Goal: Complete application form: Complete application form

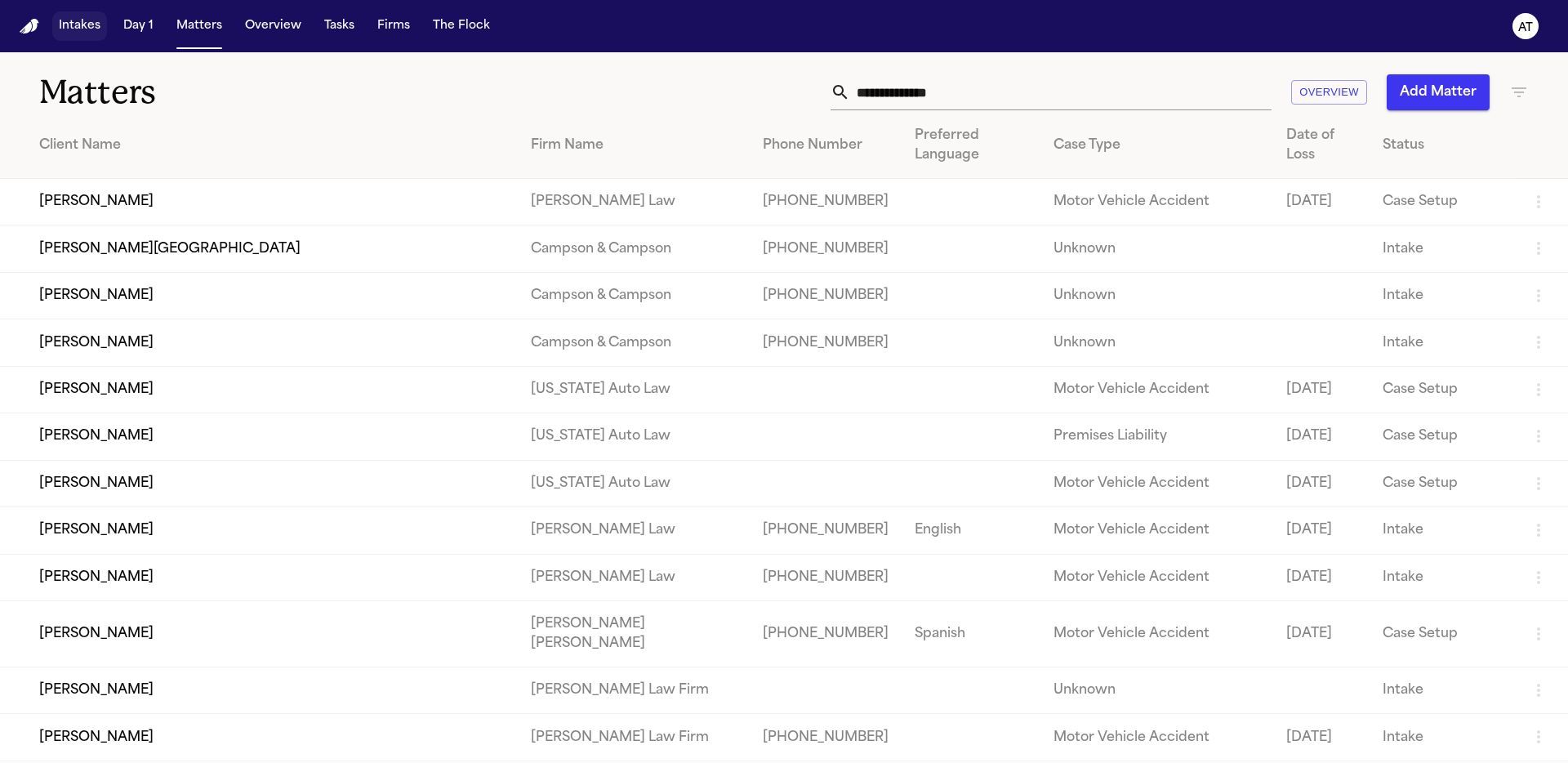
click at [69, 20] on button "Intakes" at bounding box center [79, 26] width 55 height 29
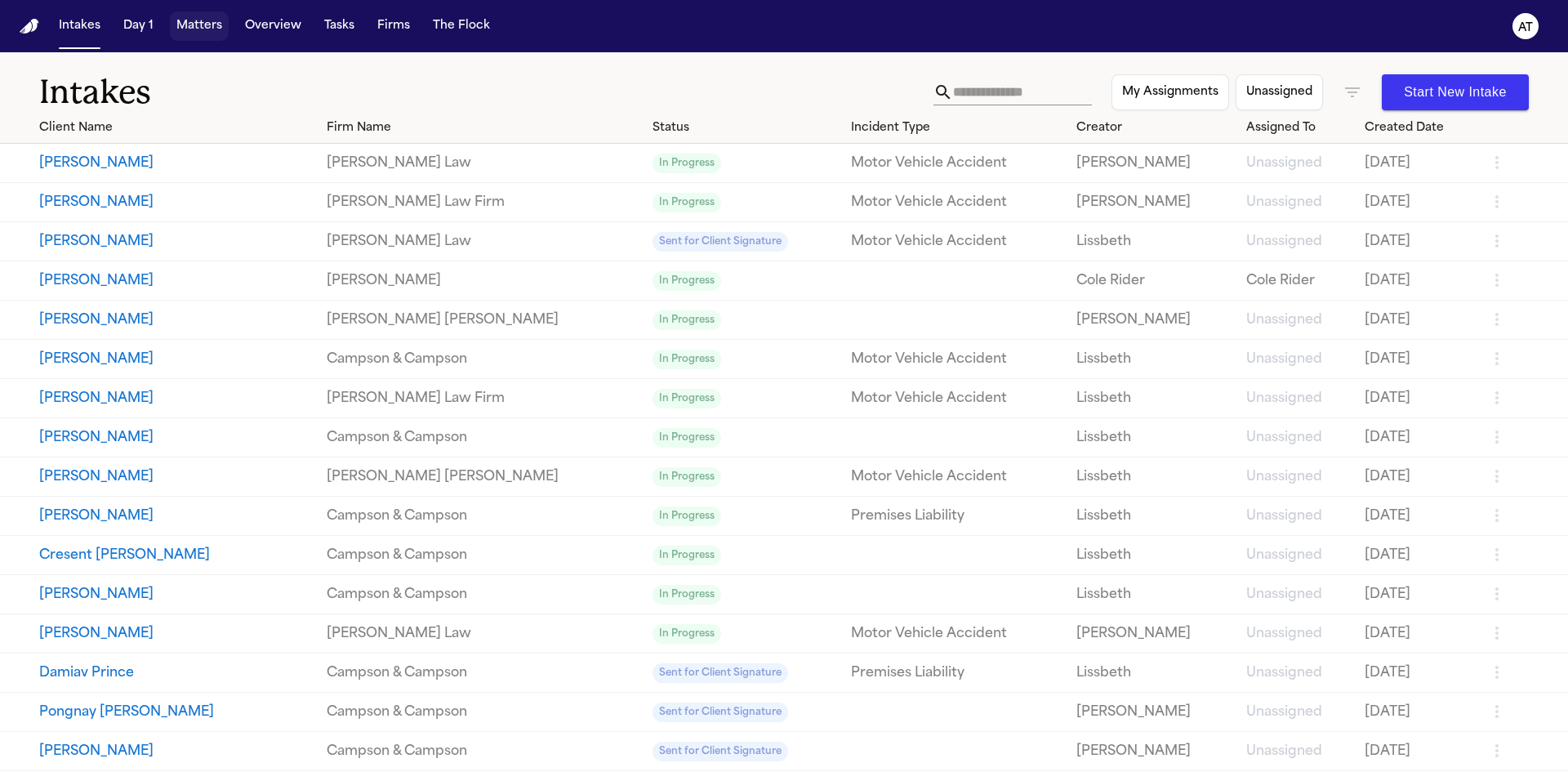
click at [204, 27] on button "Matters" at bounding box center [199, 26] width 59 height 29
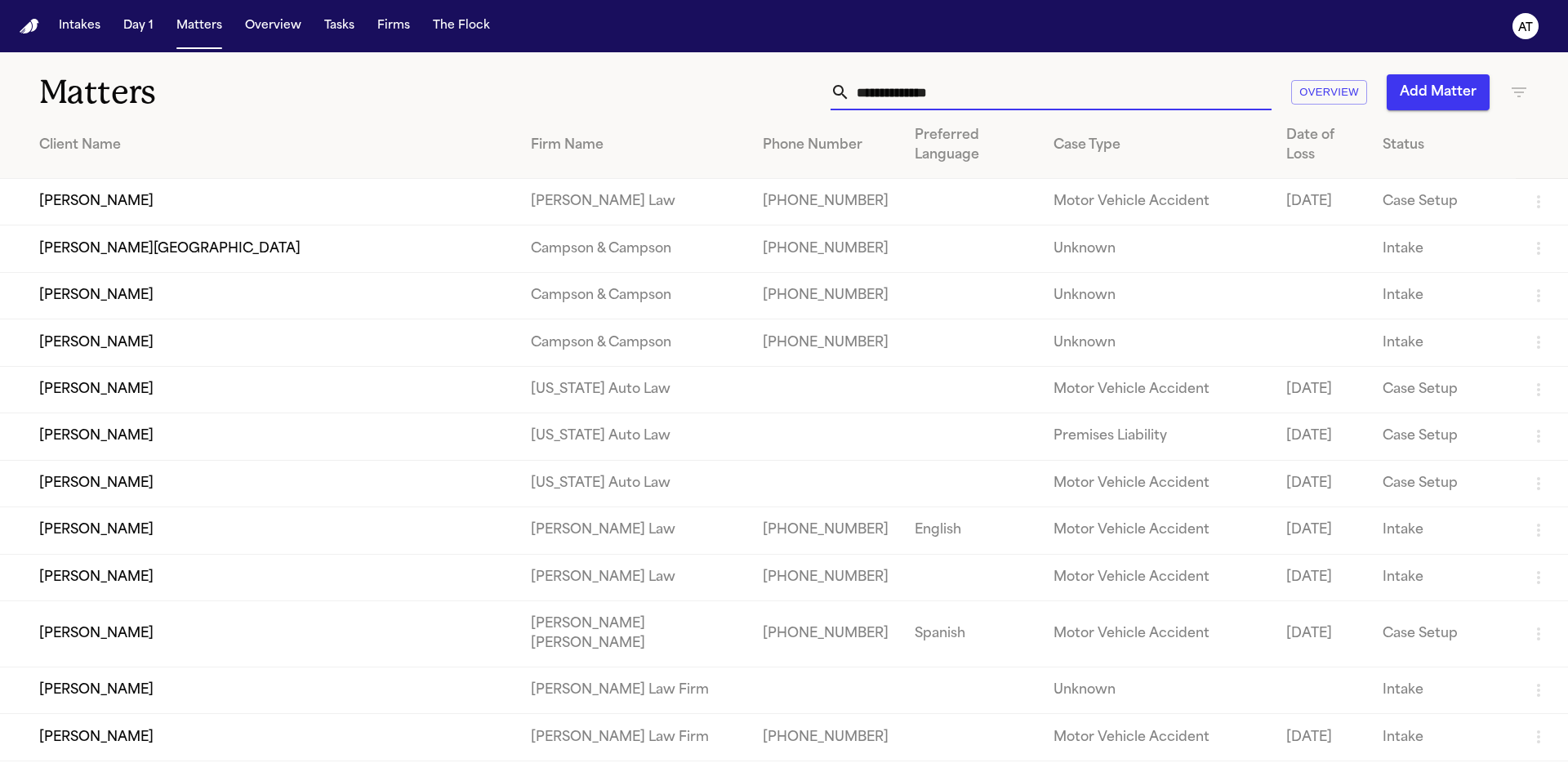
click at [1086, 82] on input "text" at bounding box center [1060, 92] width 422 height 36
click at [69, 288] on td "[PERSON_NAME]" at bounding box center [259, 295] width 517 height 46
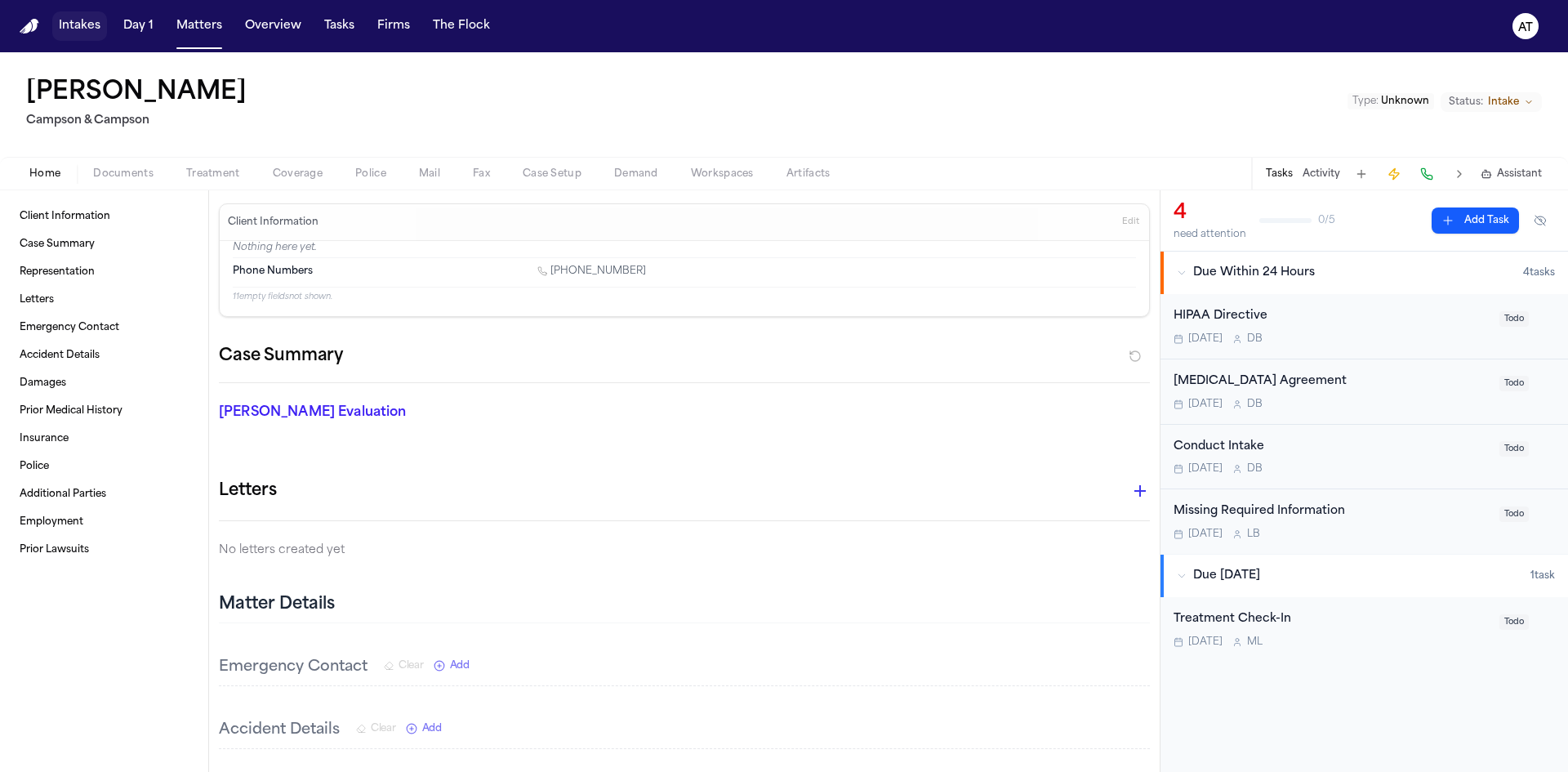
click at [70, 24] on button "Intakes" at bounding box center [79, 26] width 55 height 29
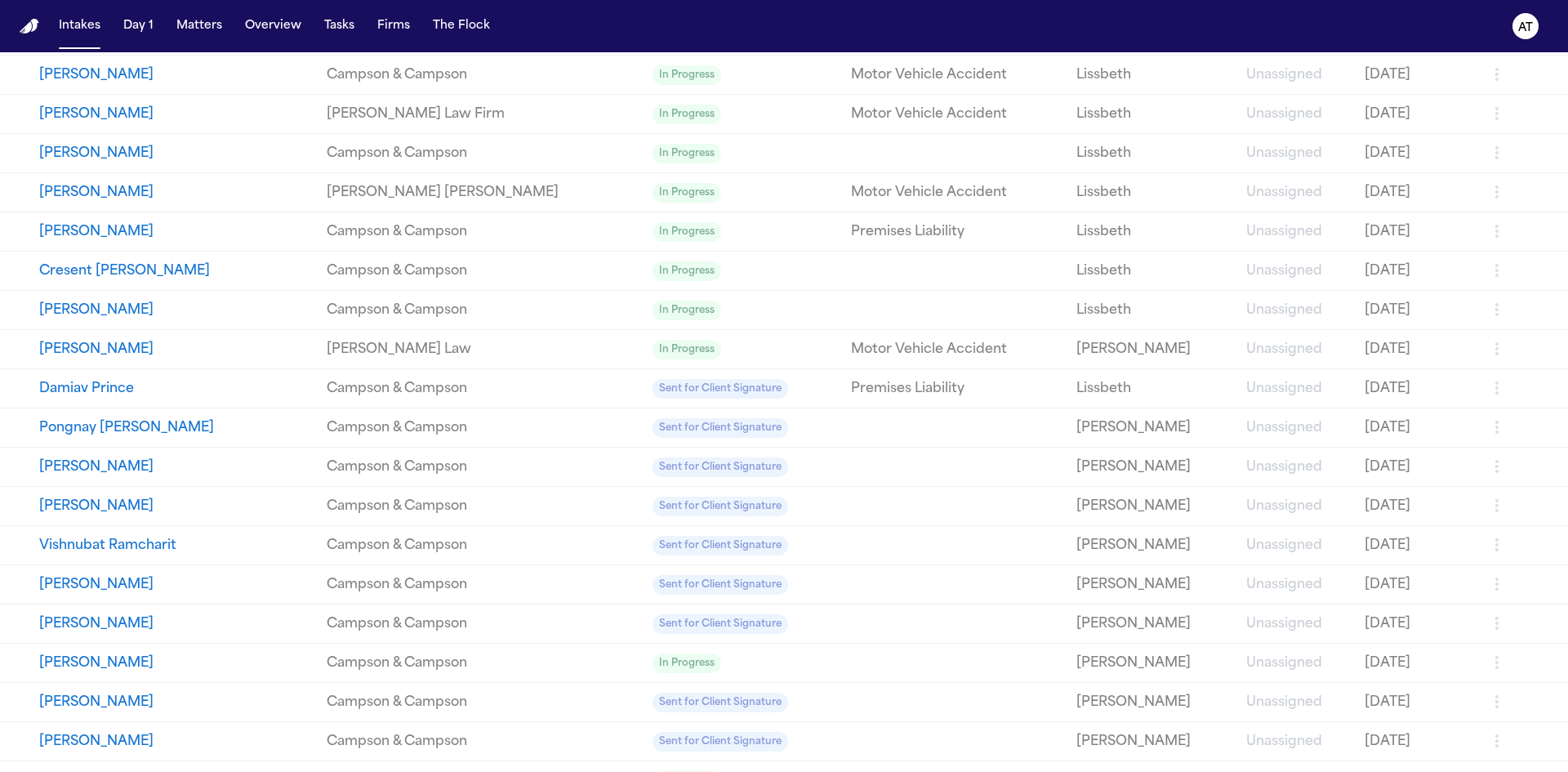
scroll to position [97, 0]
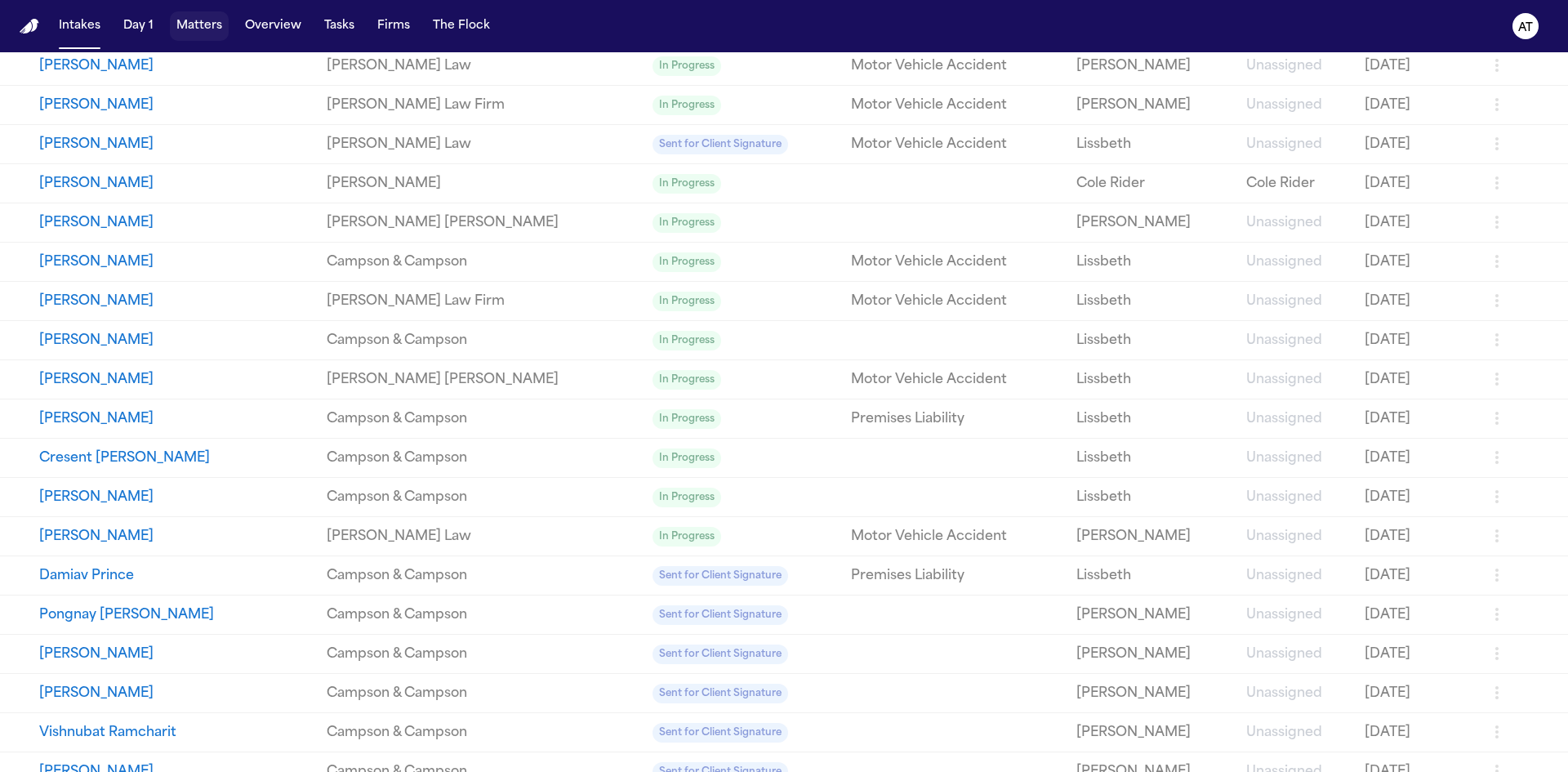
click at [202, 23] on button "Matters" at bounding box center [199, 26] width 59 height 29
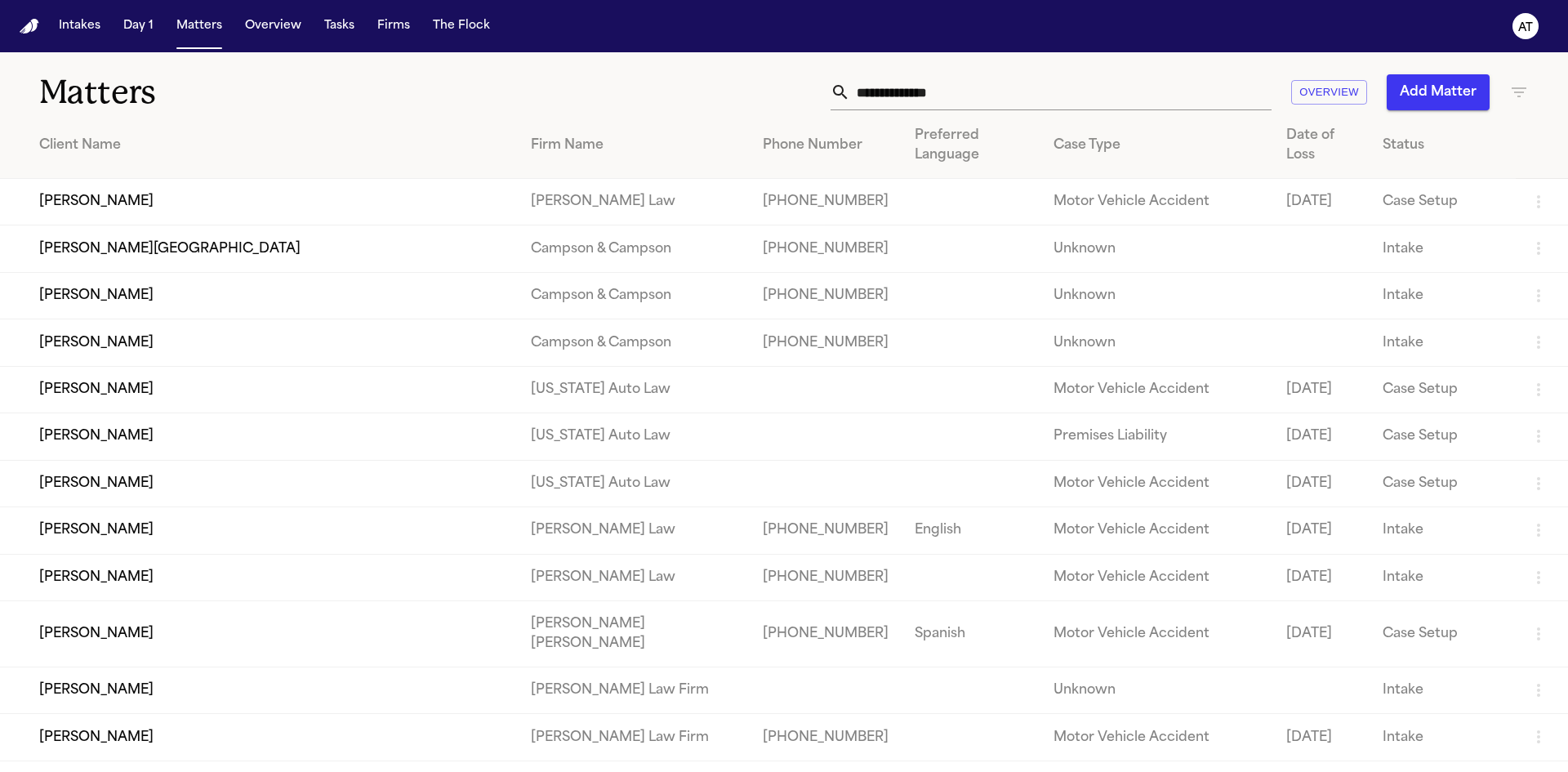
click at [574, 151] on div "Firm Name" at bounding box center [633, 145] width 206 height 19
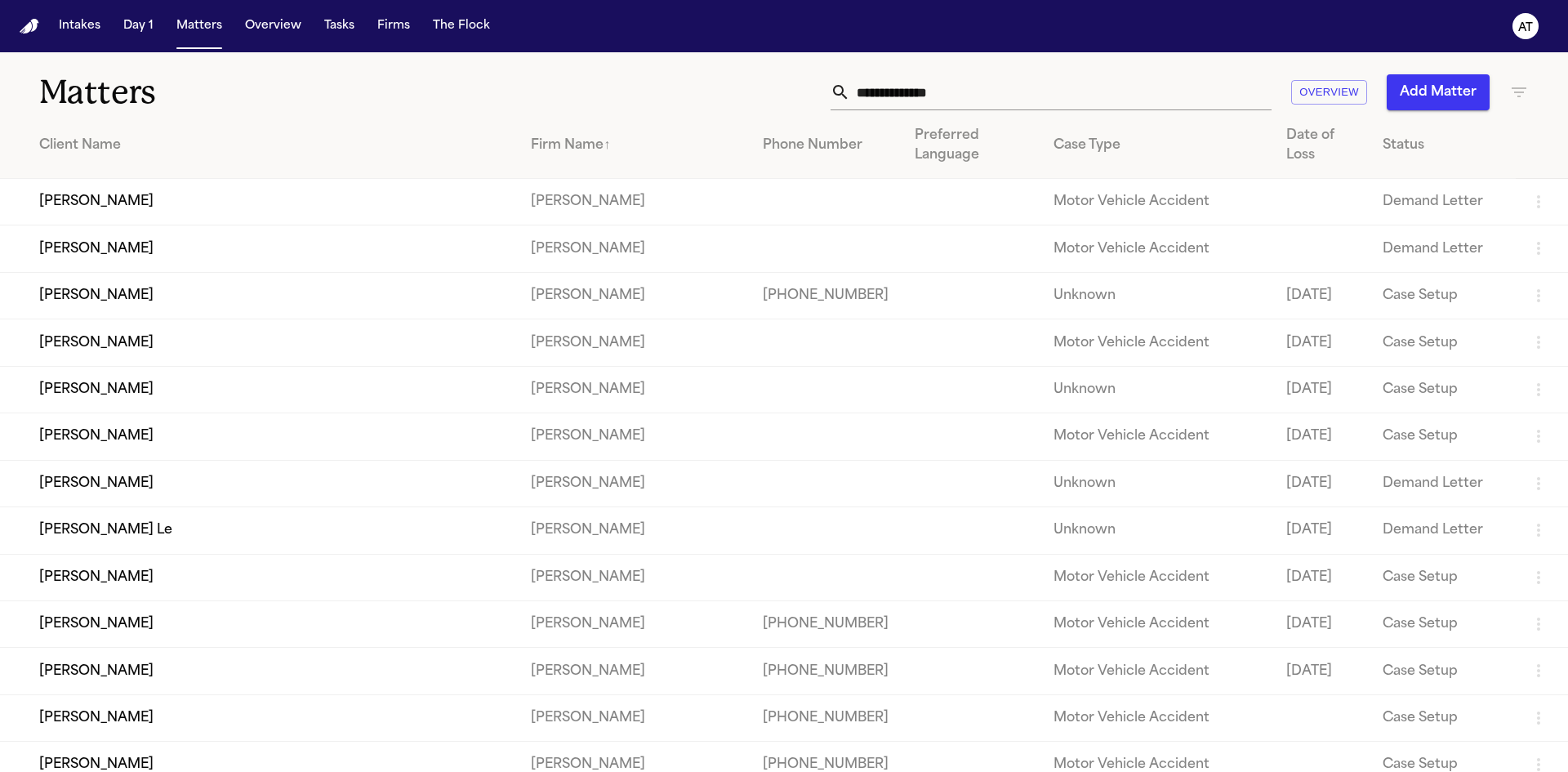
click at [569, 144] on div "Firm Name ↑" at bounding box center [633, 145] width 206 height 19
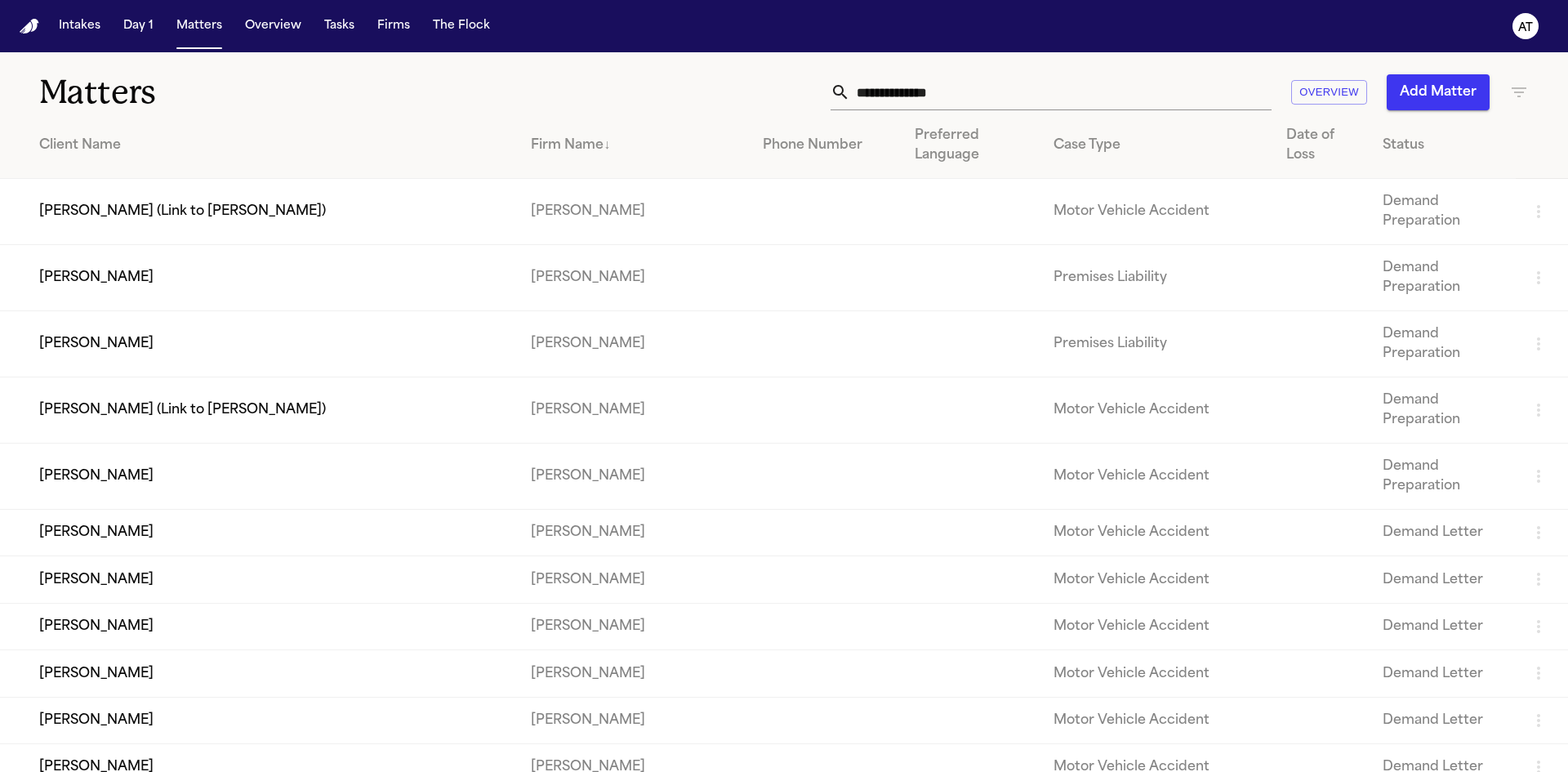
click at [543, 148] on div "Firm Name ↓" at bounding box center [633, 145] width 206 height 19
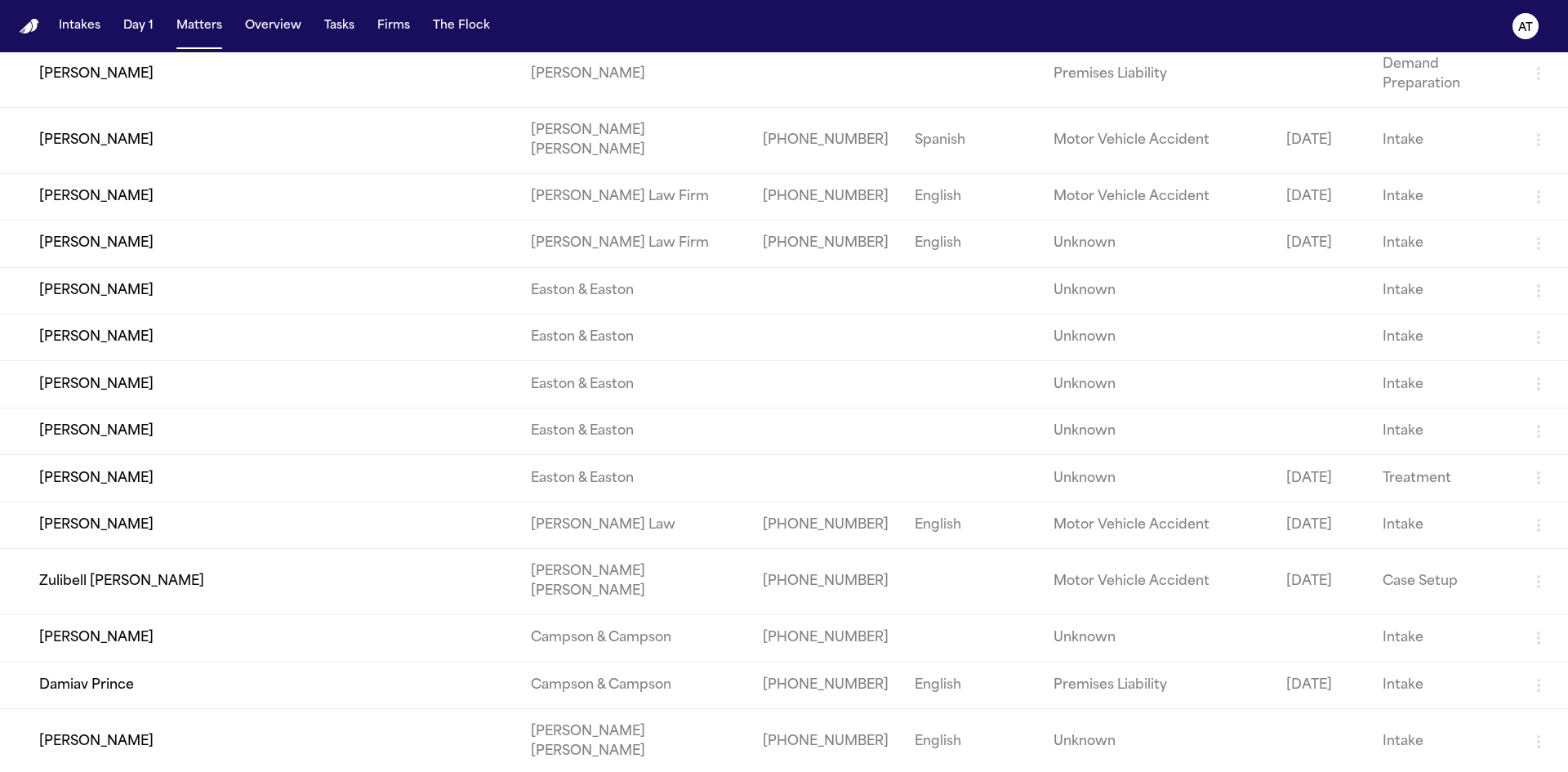
scroll to position [1144, 0]
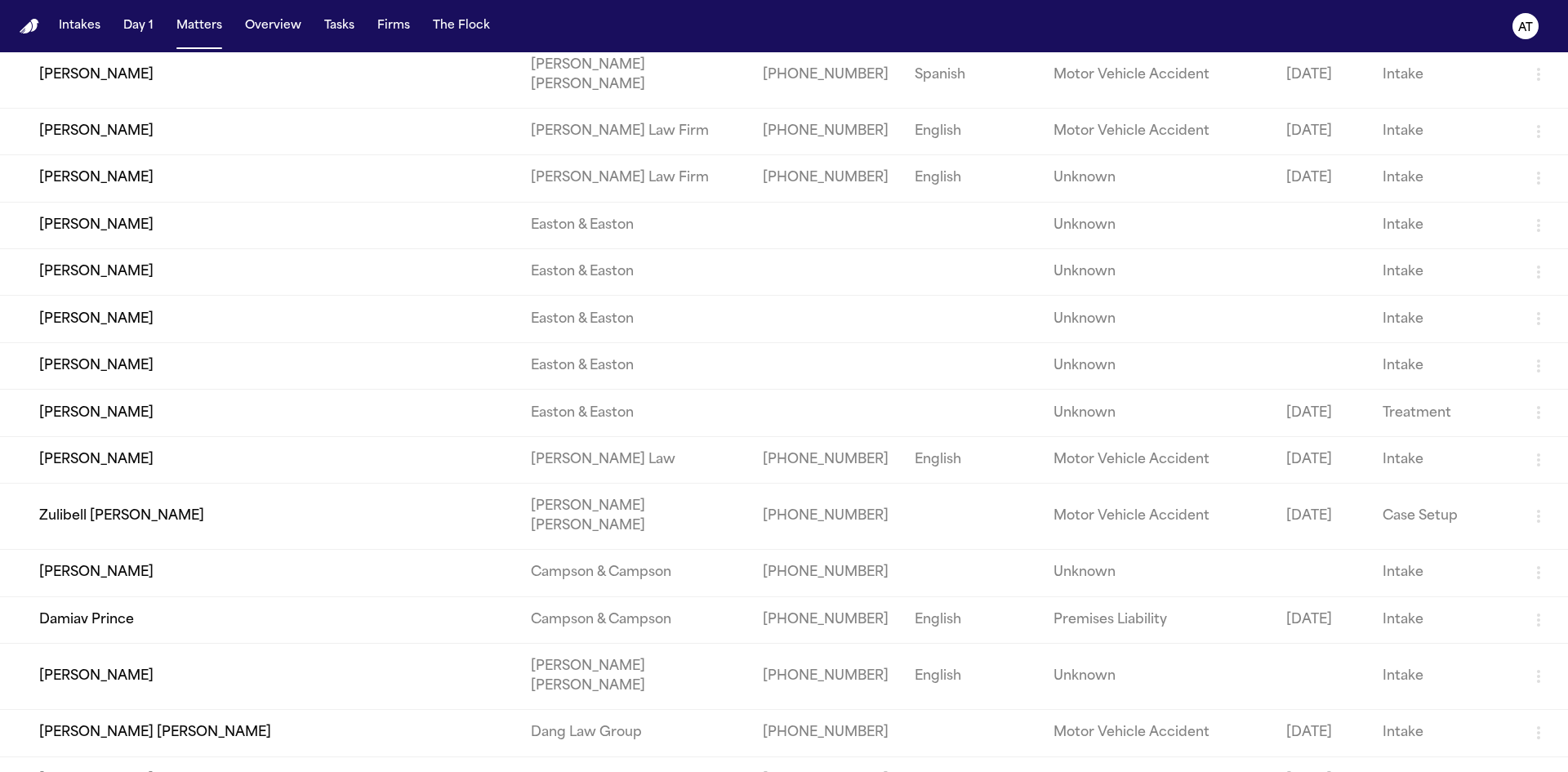
click at [115, 644] on td "[PERSON_NAME]" at bounding box center [259, 676] width 517 height 67
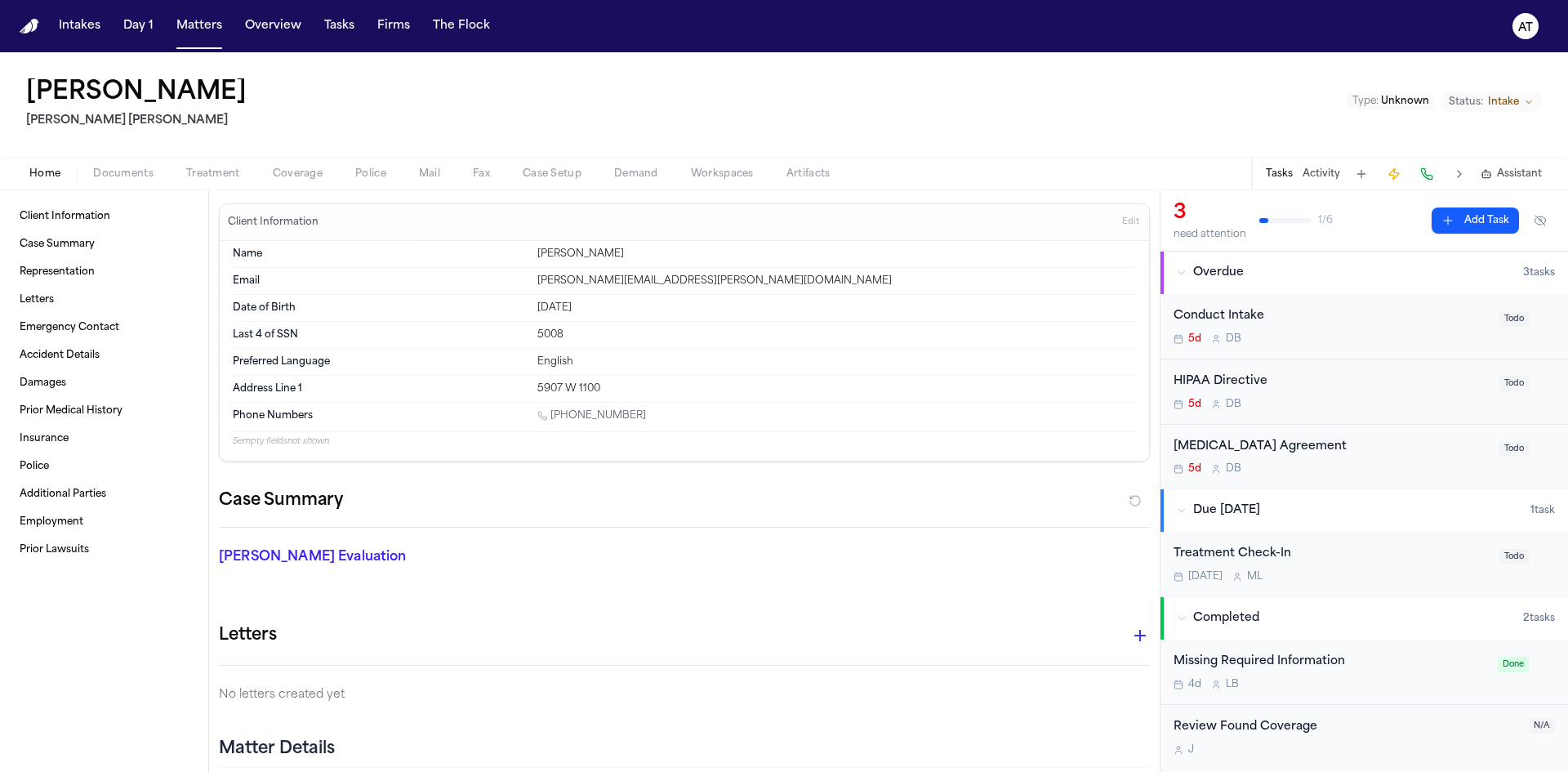
click at [97, 173] on span "Documents" at bounding box center [123, 174] width 61 height 14
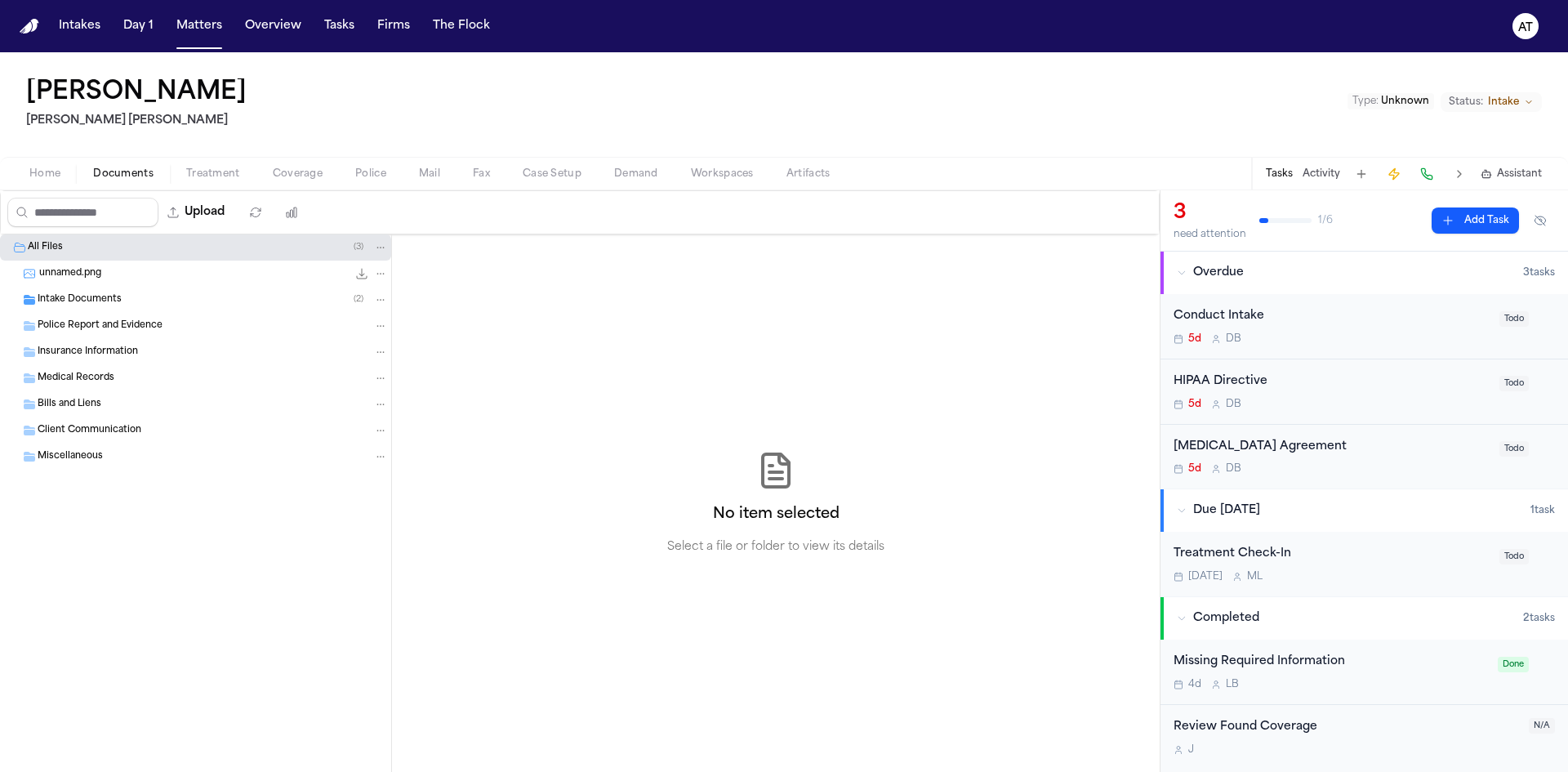
click at [118, 279] on div "unnamed.png 30.1 KB • PNG" at bounding box center [213, 273] width 348 height 16
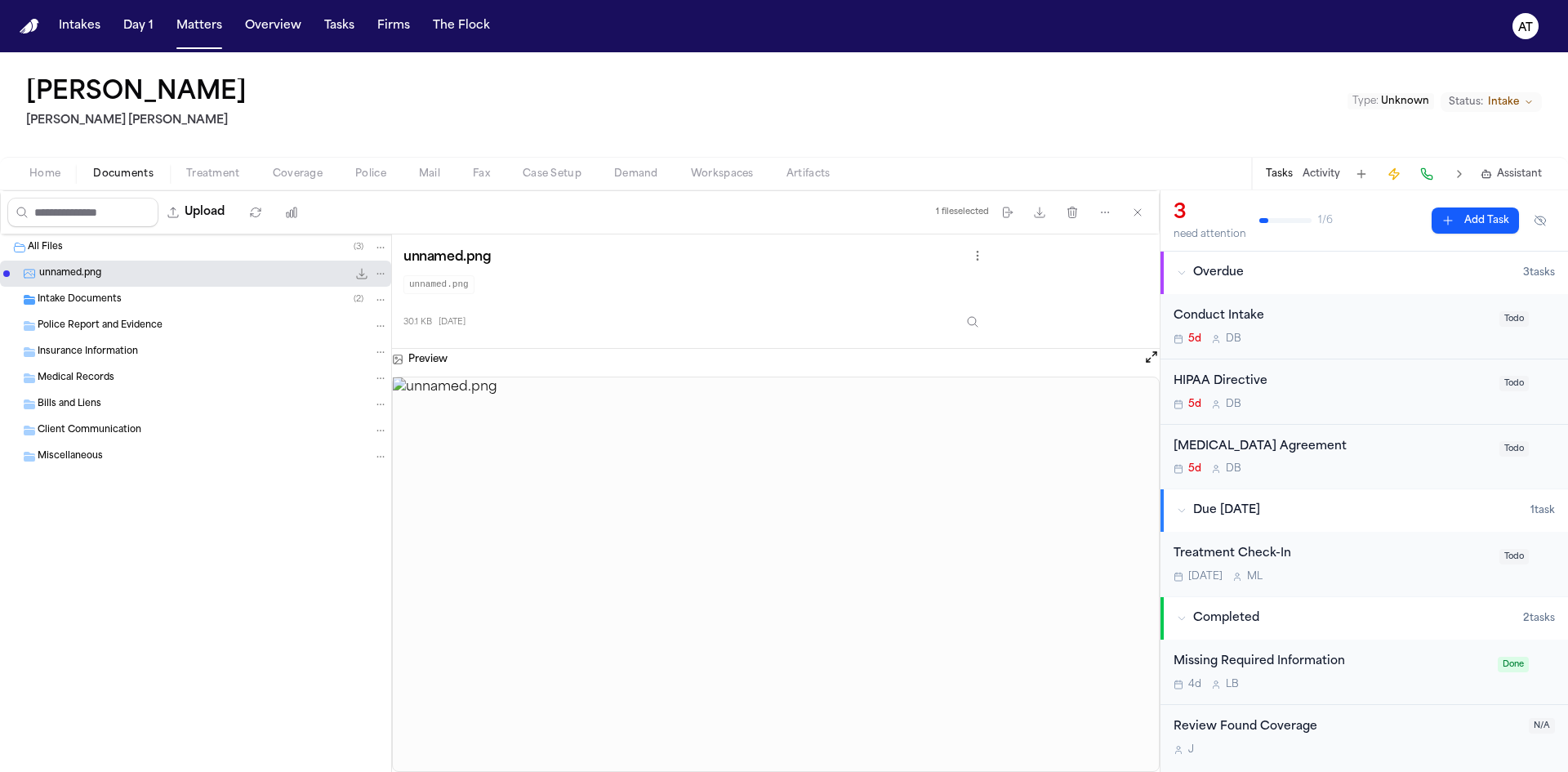
click at [219, 309] on div "Intake Documents ( 2 )" at bounding box center [195, 299] width 391 height 26
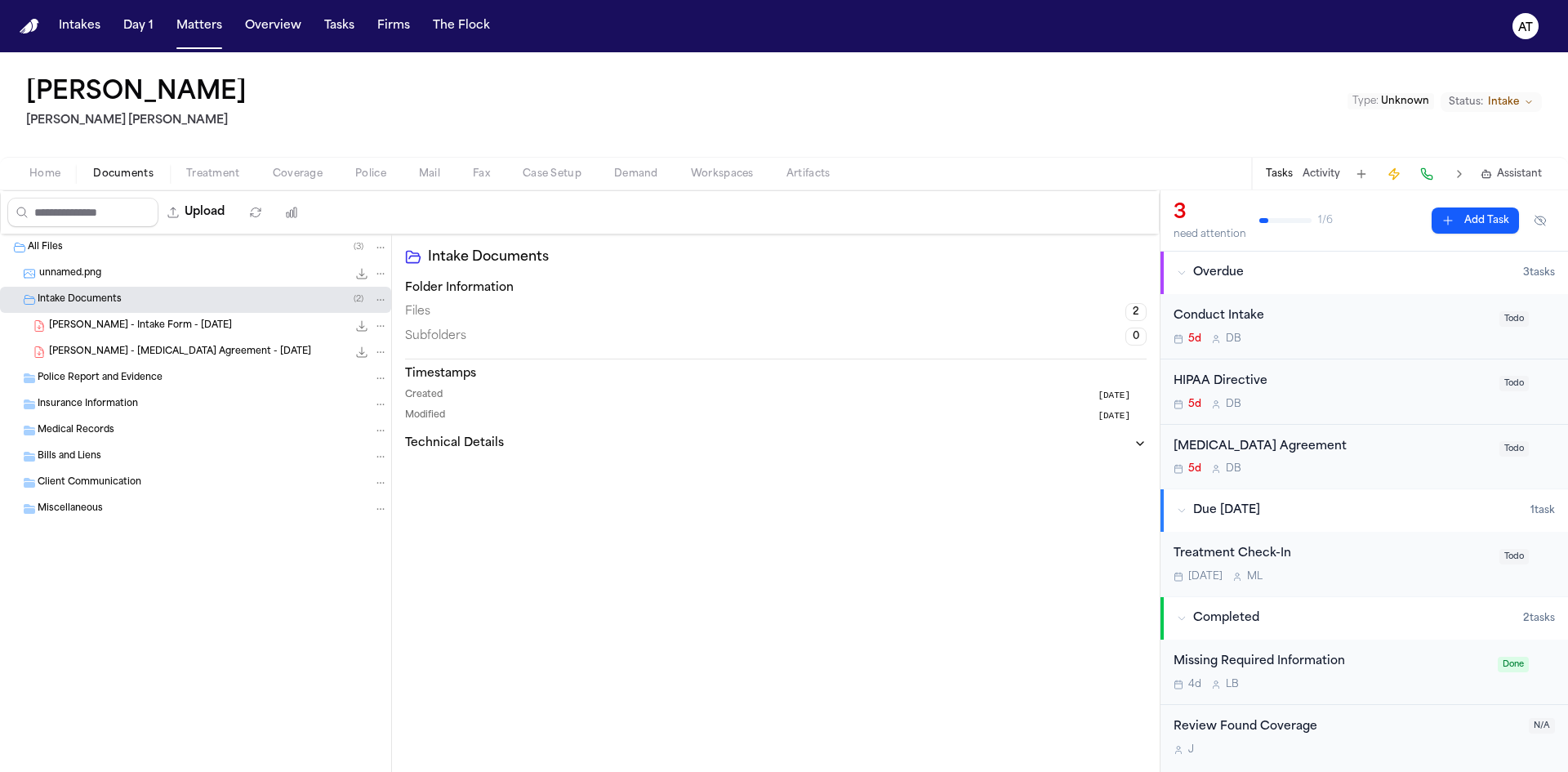
click at [569, 403] on div "Created [DATE] Modified [DATE]" at bounding box center [776, 405] width 741 height 34
click at [509, 448] on button "Technical Details" at bounding box center [776, 443] width 741 height 16
click at [109, 332] on span "[PERSON_NAME] - Intake Form - [DATE]" at bounding box center [141, 326] width 183 height 14
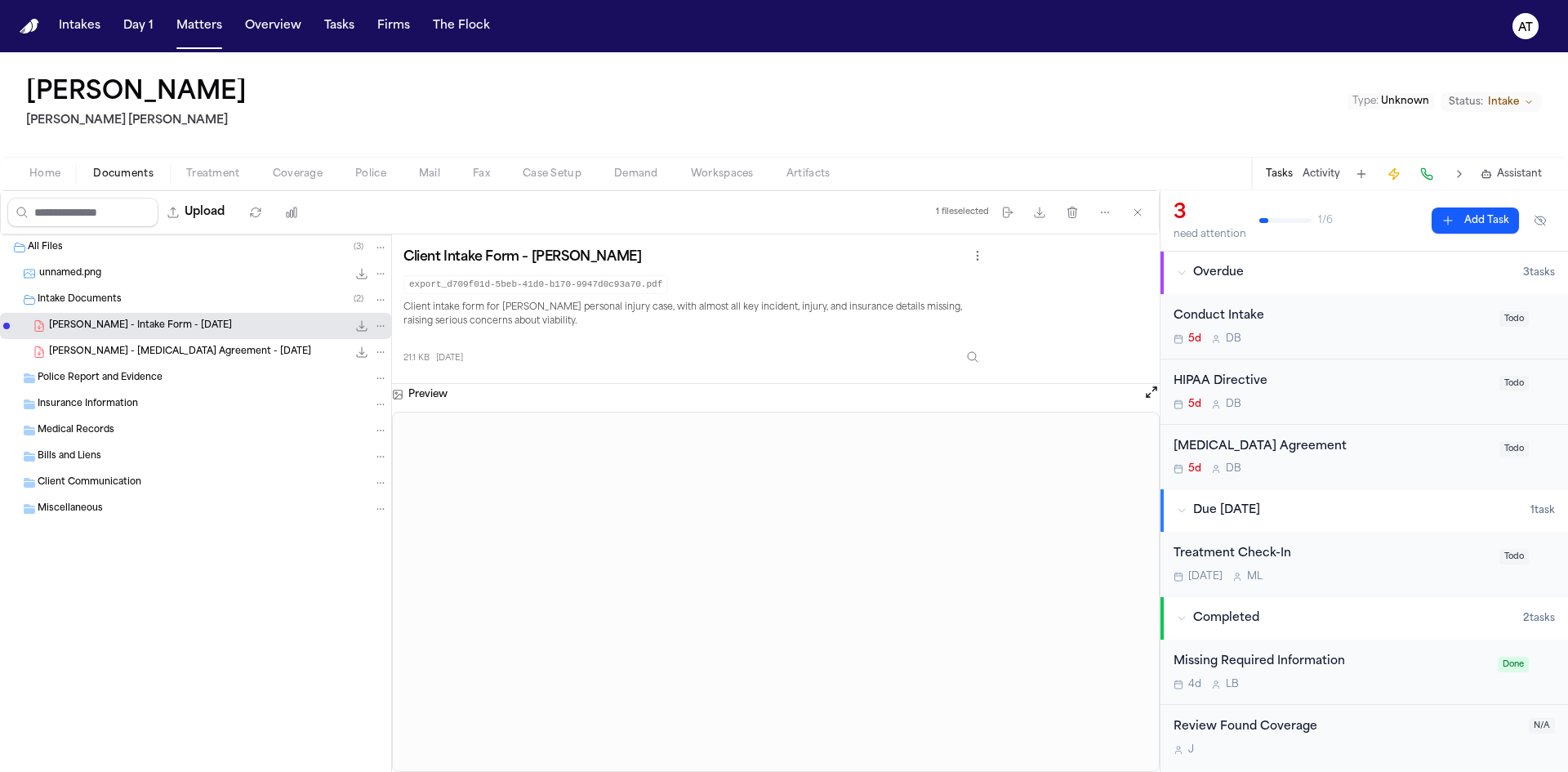
click at [116, 340] on div "[PERSON_NAME] - [MEDICAL_DATA] Agreement - [DATE] 573.7 KB • PDF" at bounding box center [195, 351] width 391 height 26
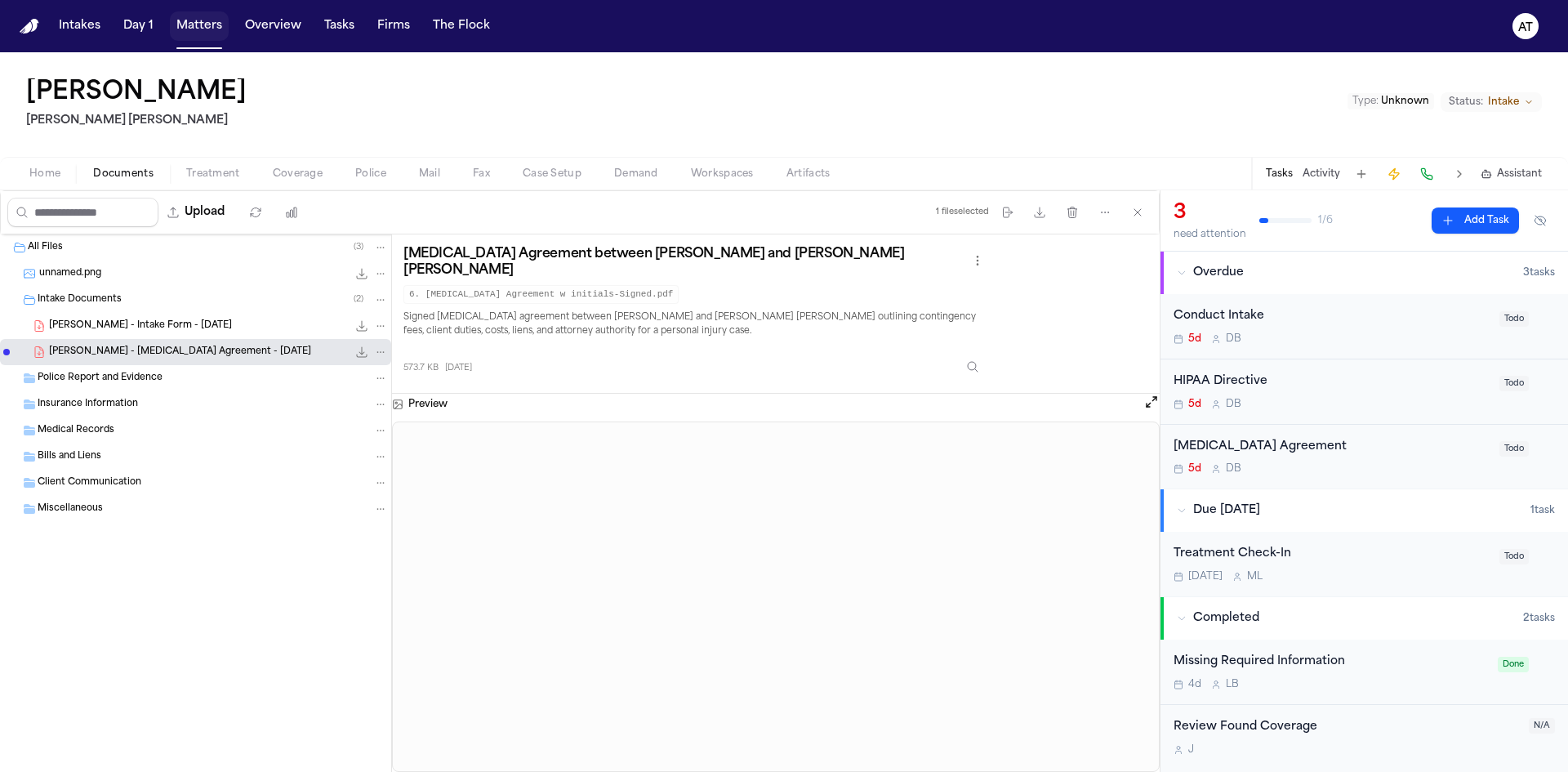
click at [202, 15] on button "Matters" at bounding box center [199, 26] width 59 height 29
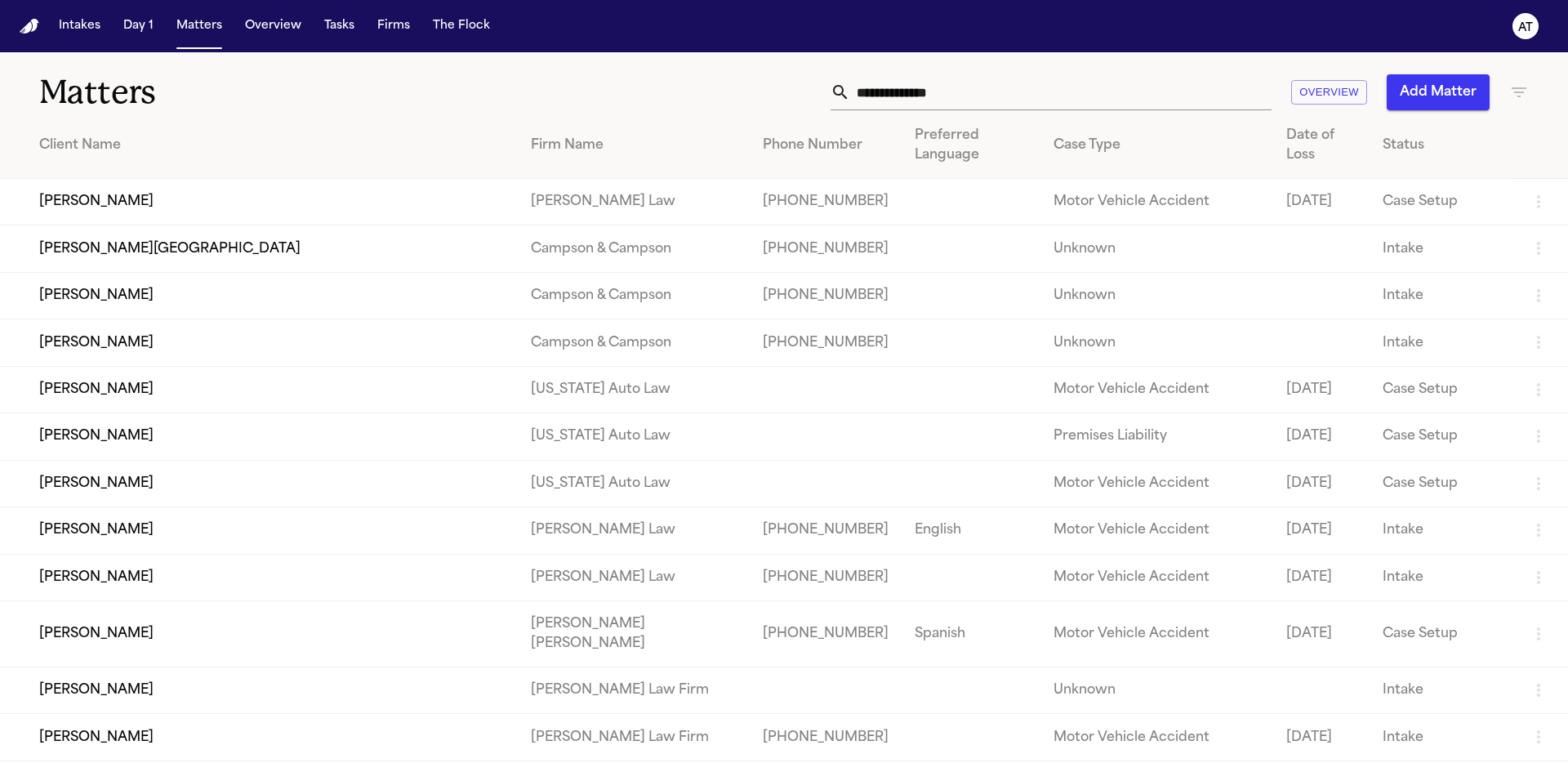
click at [917, 94] on input "text" at bounding box center [1060, 92] width 422 height 36
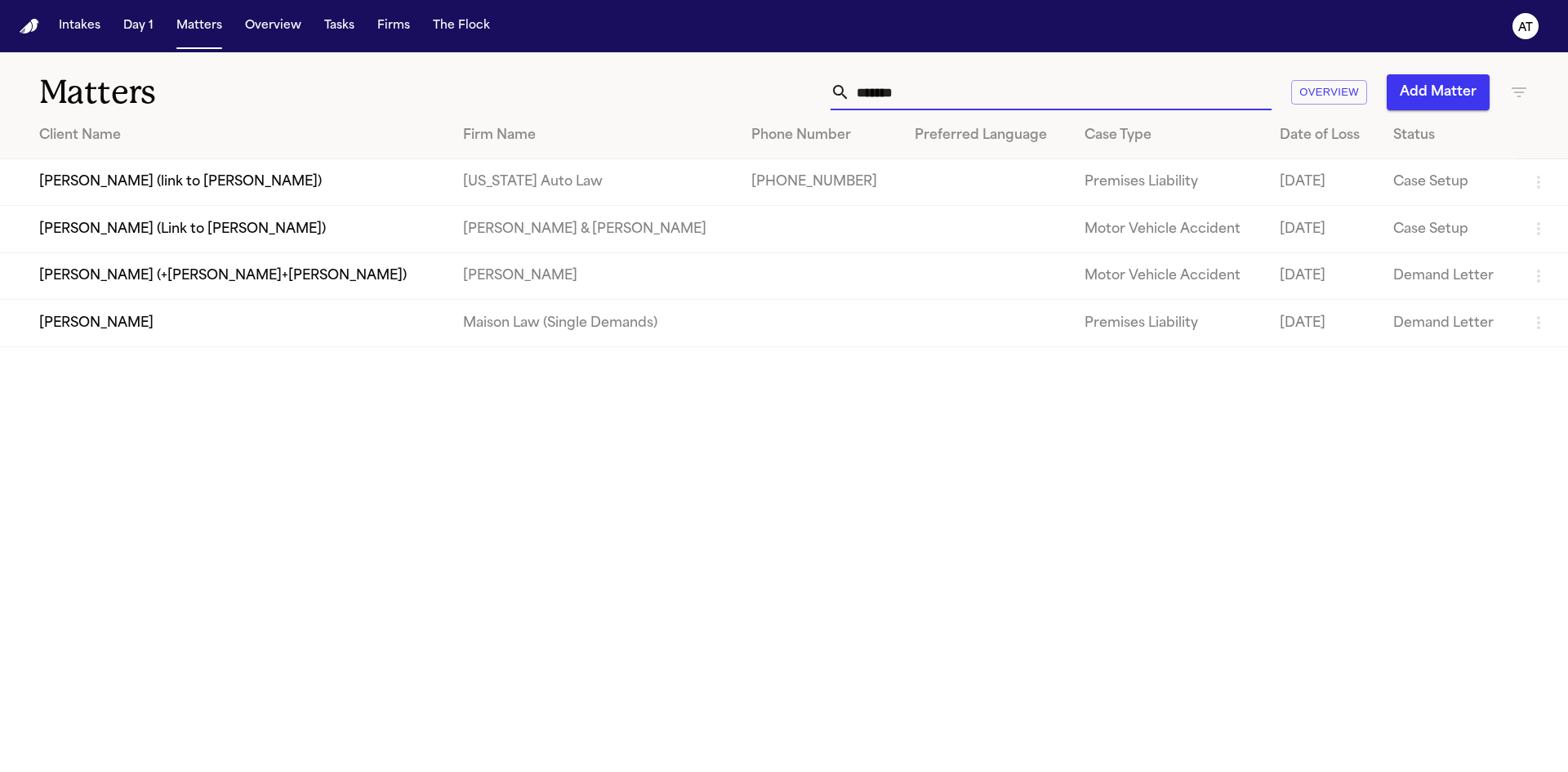
type input "*******"
drag, startPoint x: 938, startPoint y: 84, endPoint x: 836, endPoint y: 93, distance: 102.4
click at [836, 93] on div "*******" at bounding box center [1051, 92] width 441 height 36
click at [989, 94] on input "text" at bounding box center [1060, 92] width 422 height 36
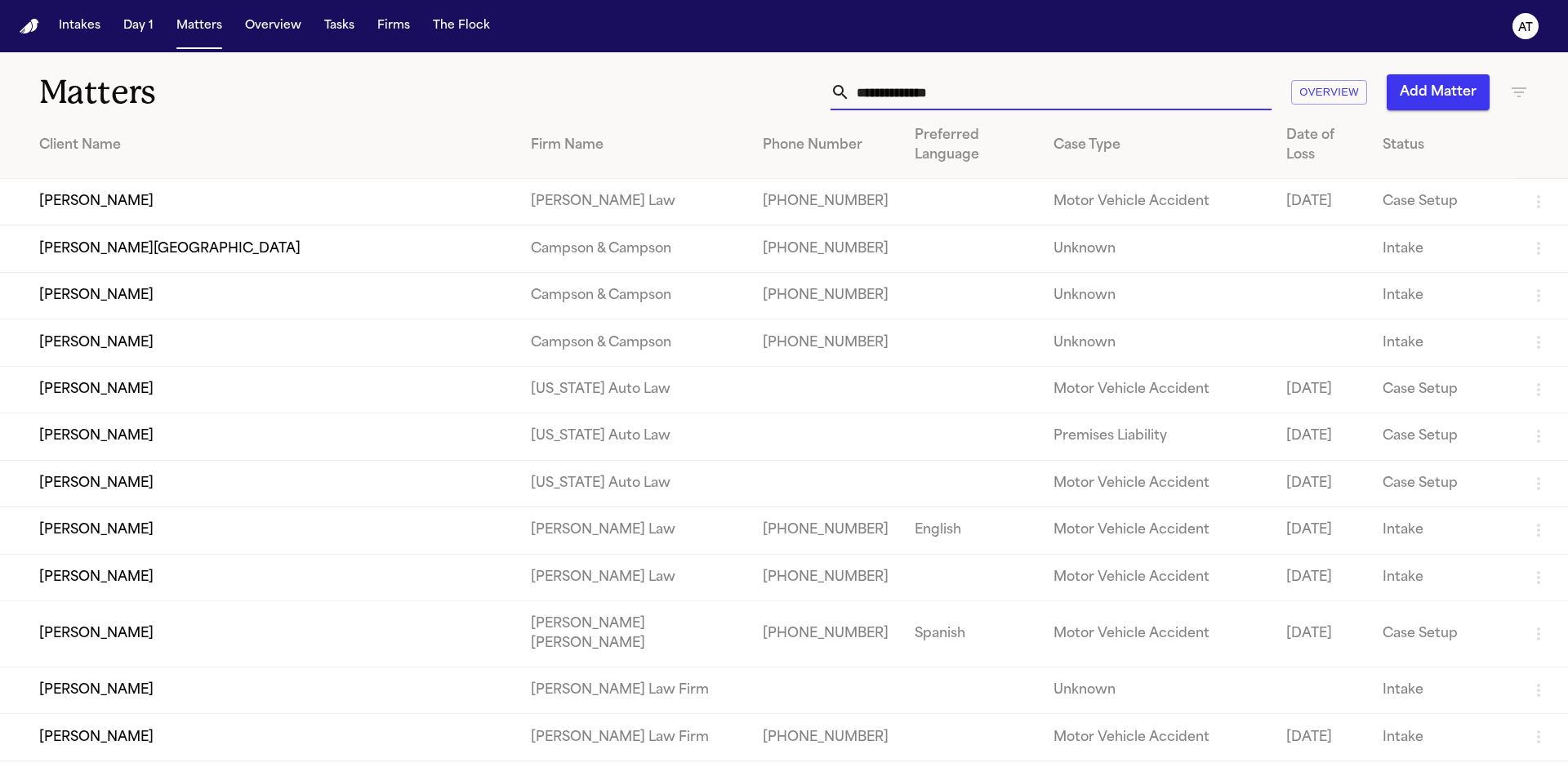
click at [135, 247] on td "[PERSON_NAME][GEOGRAPHIC_DATA]" at bounding box center [259, 249] width 517 height 46
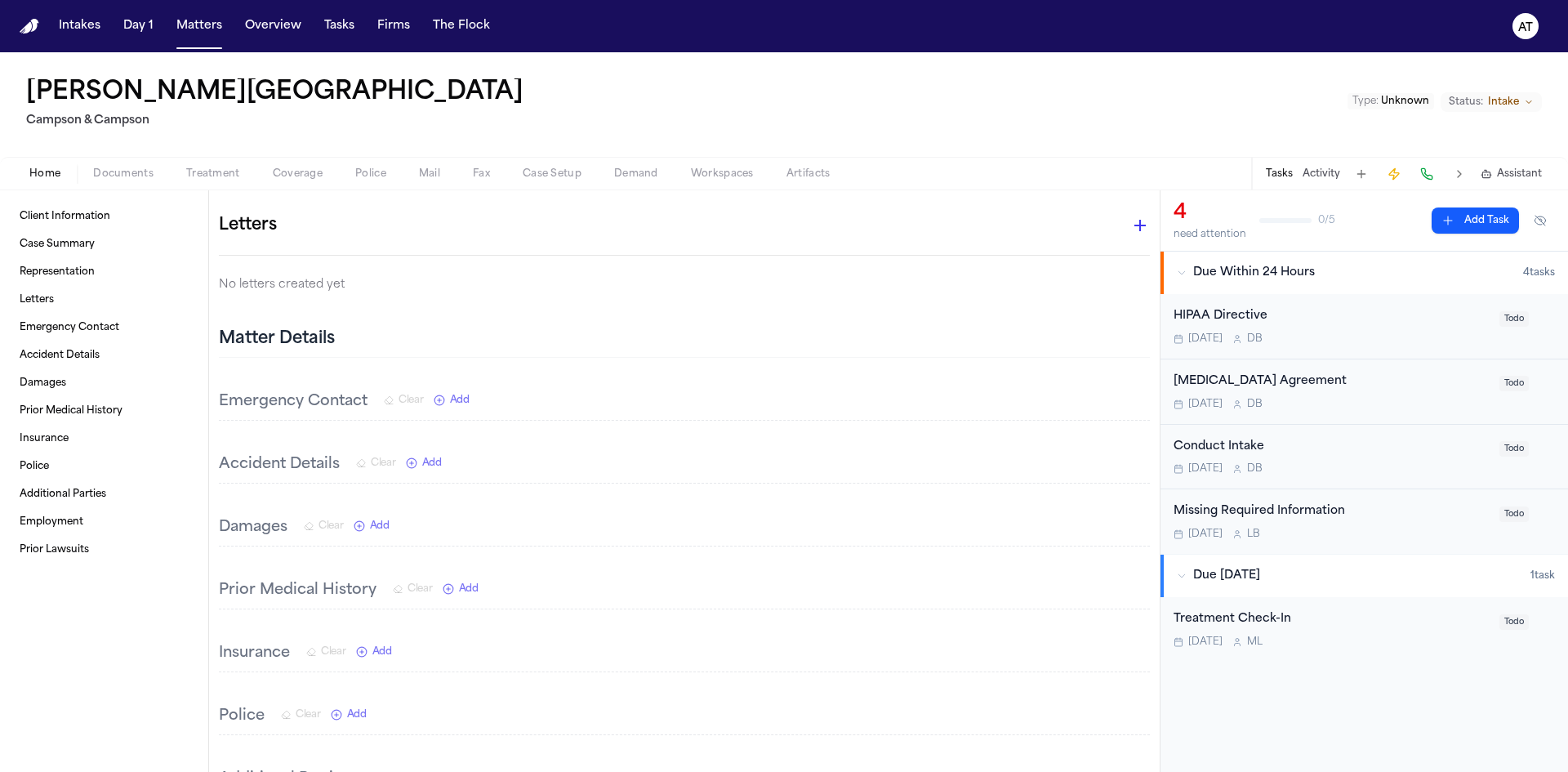
scroll to position [262, 0]
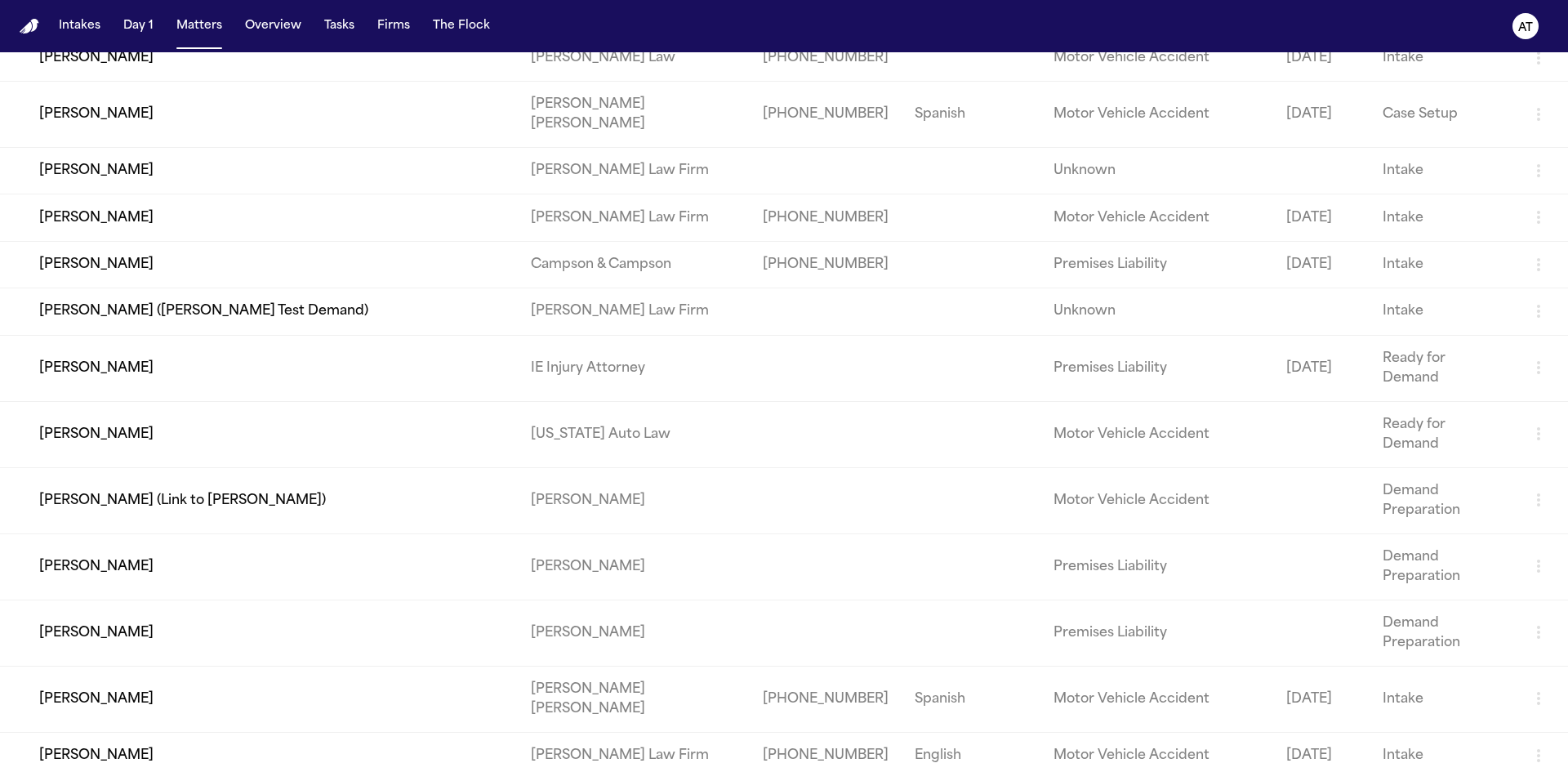
scroll to position [490, 0]
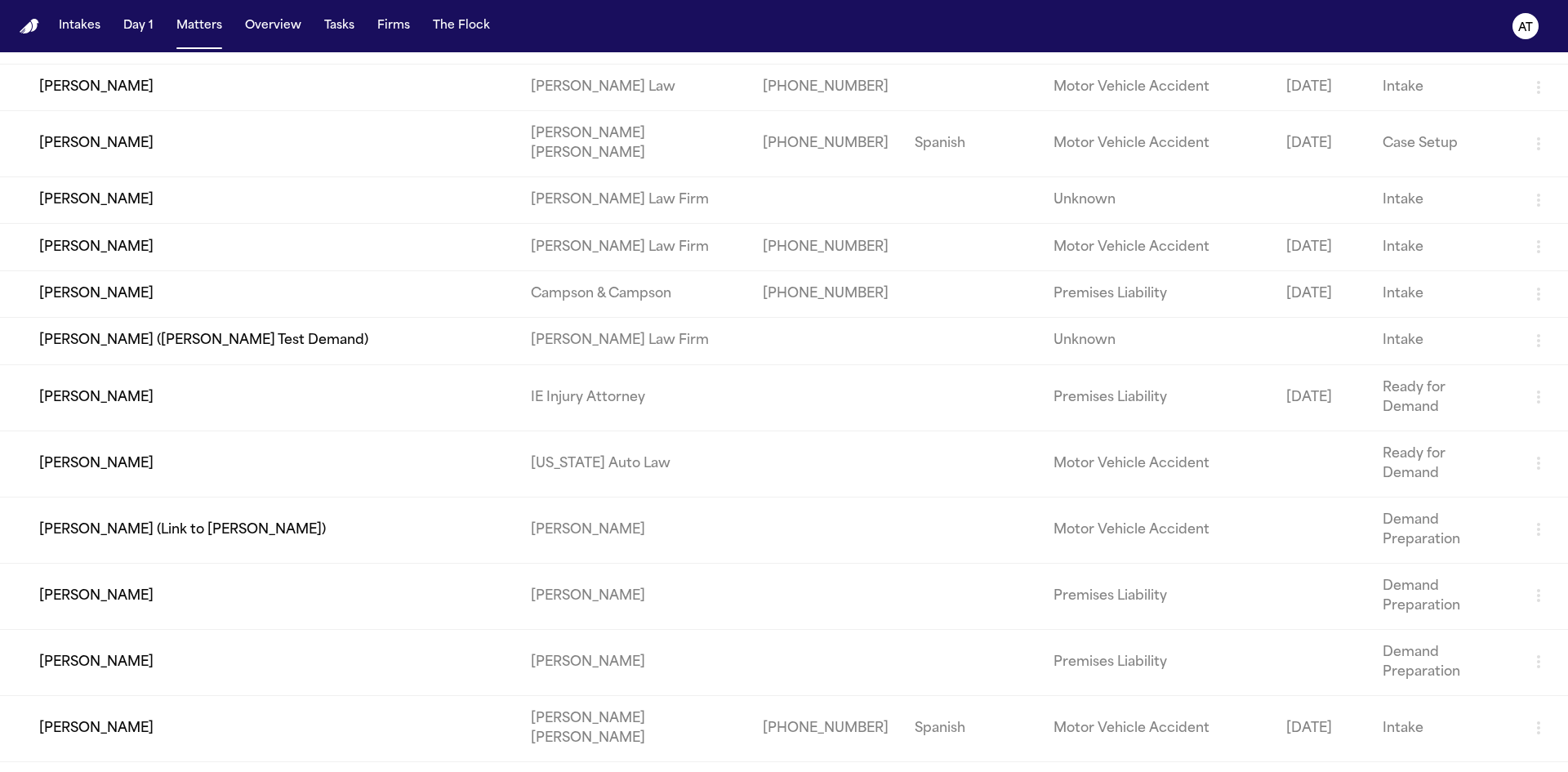
click at [124, 371] on td "[PERSON_NAME]" at bounding box center [259, 397] width 517 height 67
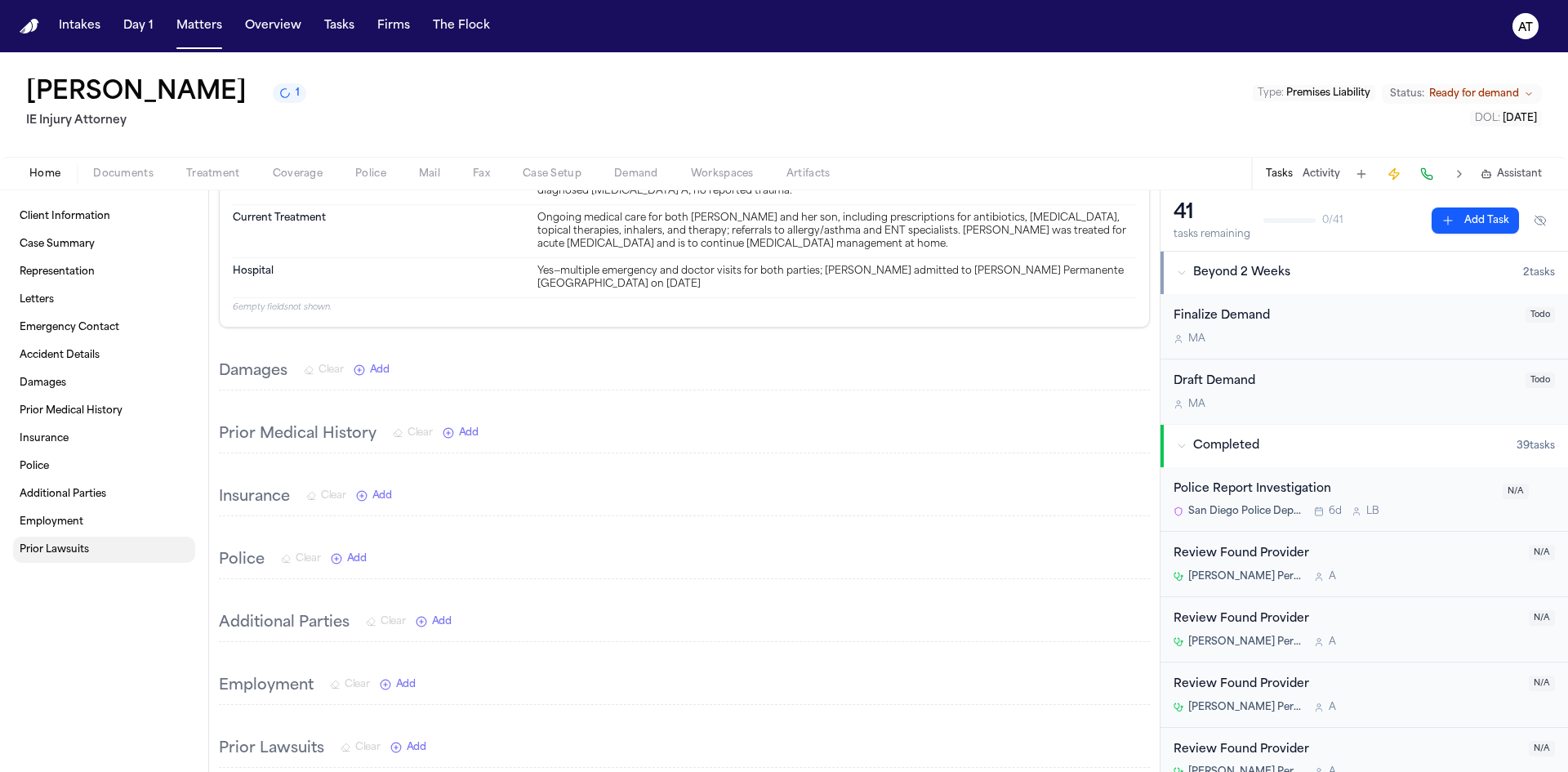
click at [32, 543] on span "Prior Lawsuits" at bounding box center [54, 550] width 69 height 14
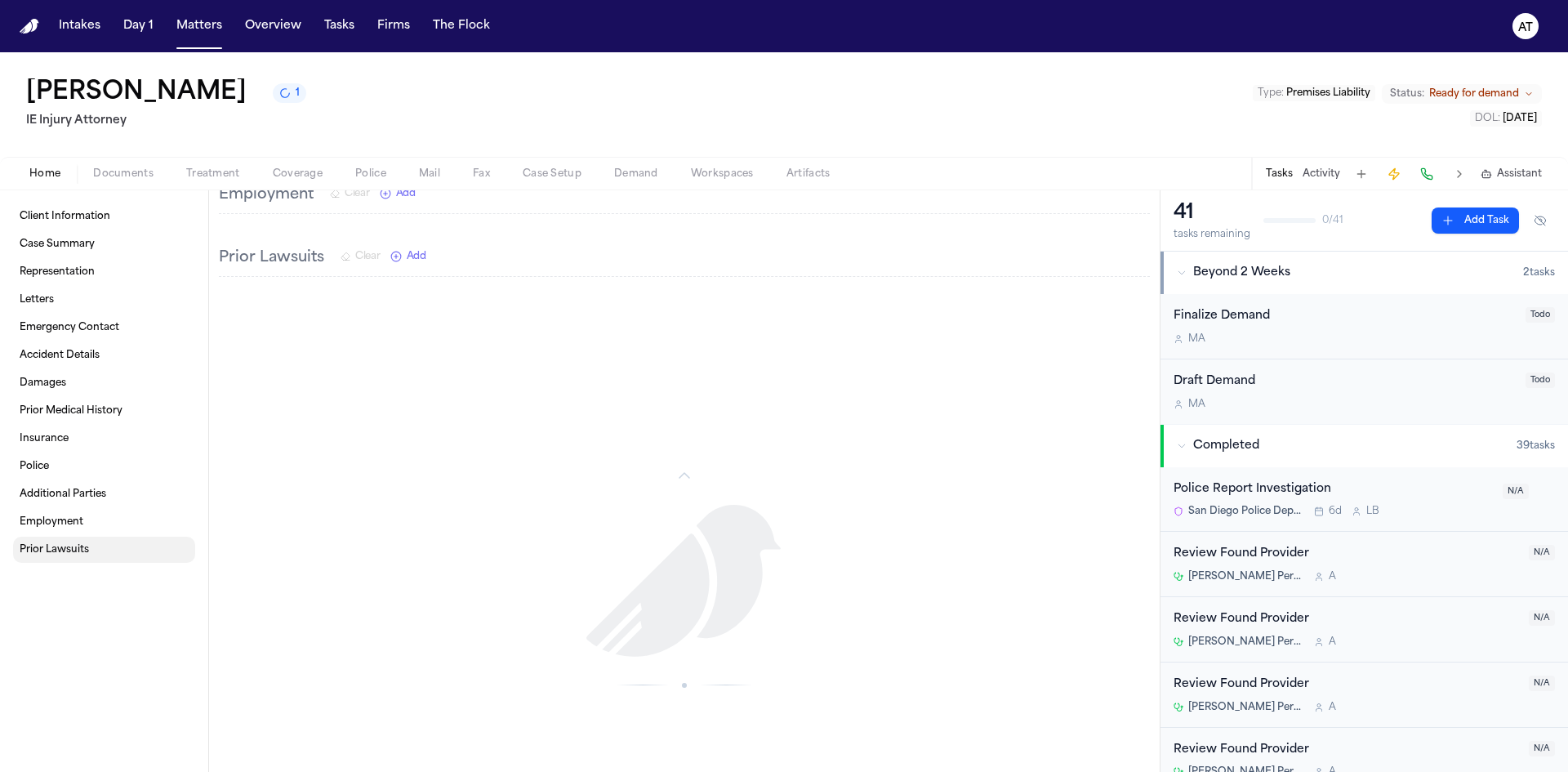
scroll to position [1420, 0]
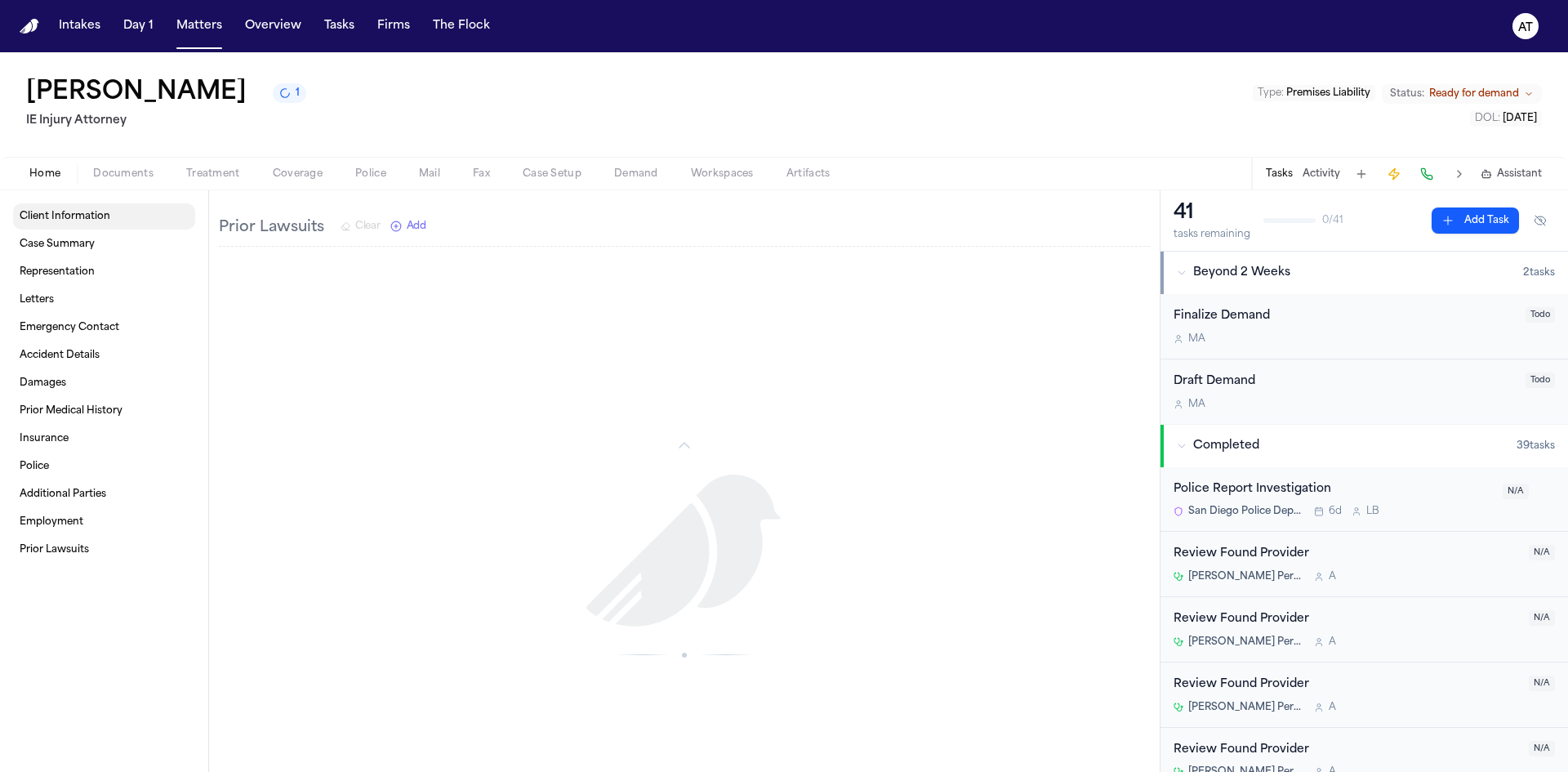
click at [109, 210] on link "Client Information" at bounding box center [104, 216] width 182 height 26
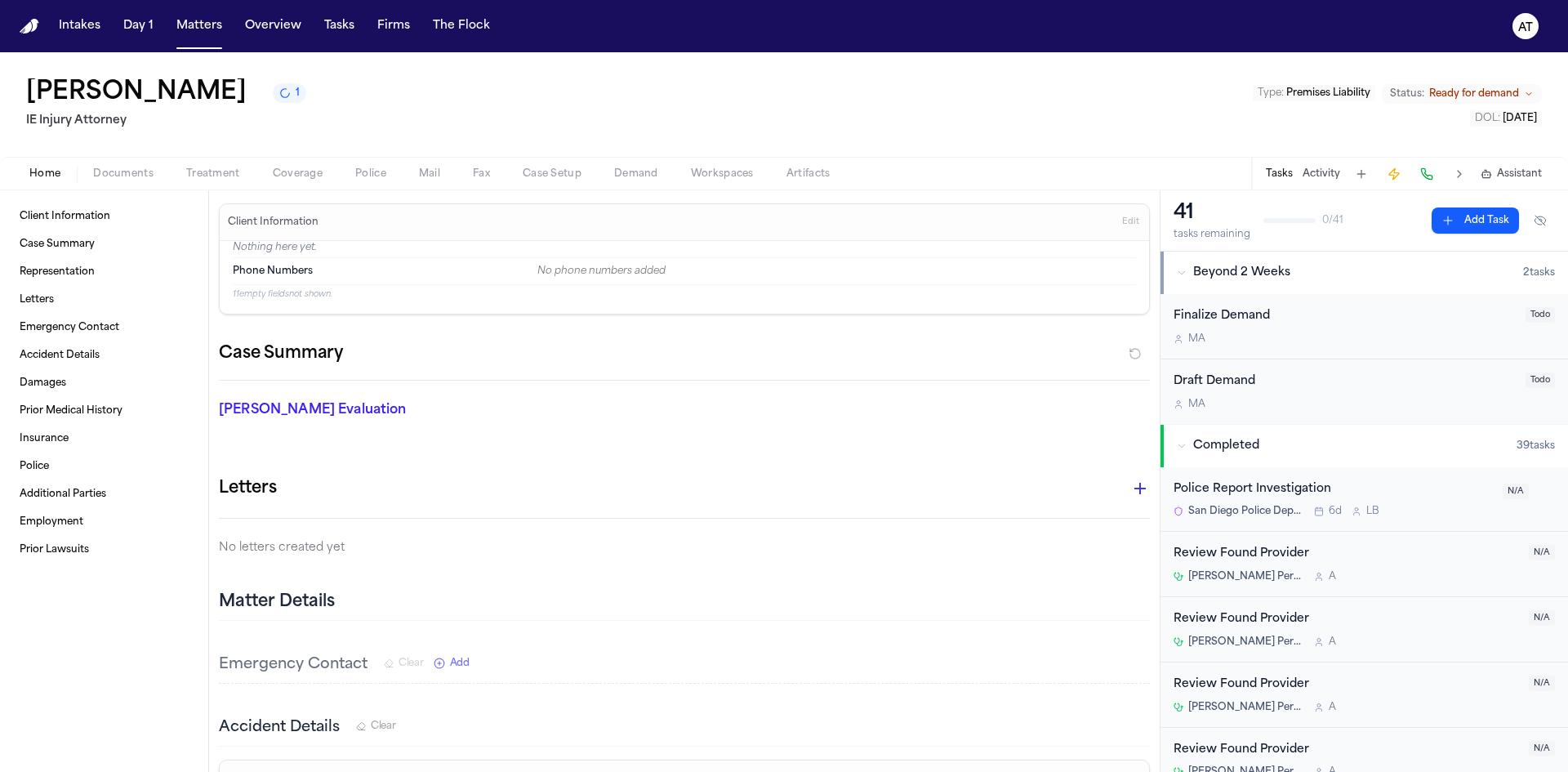
click at [826, 175] on span "Artifacts" at bounding box center [809, 174] width 44 height 14
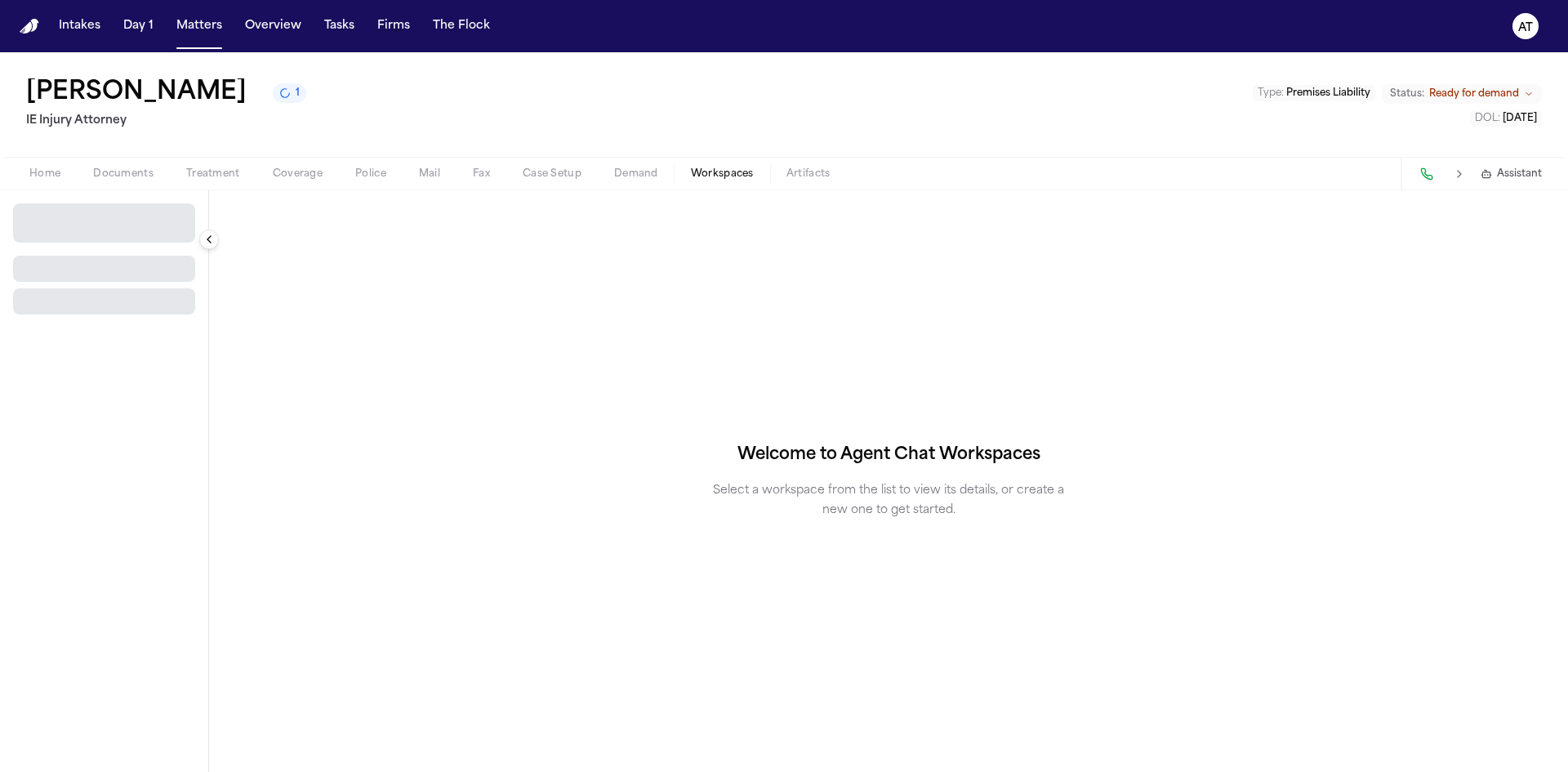
click at [704, 173] on span "Workspaces" at bounding box center [722, 174] width 63 height 14
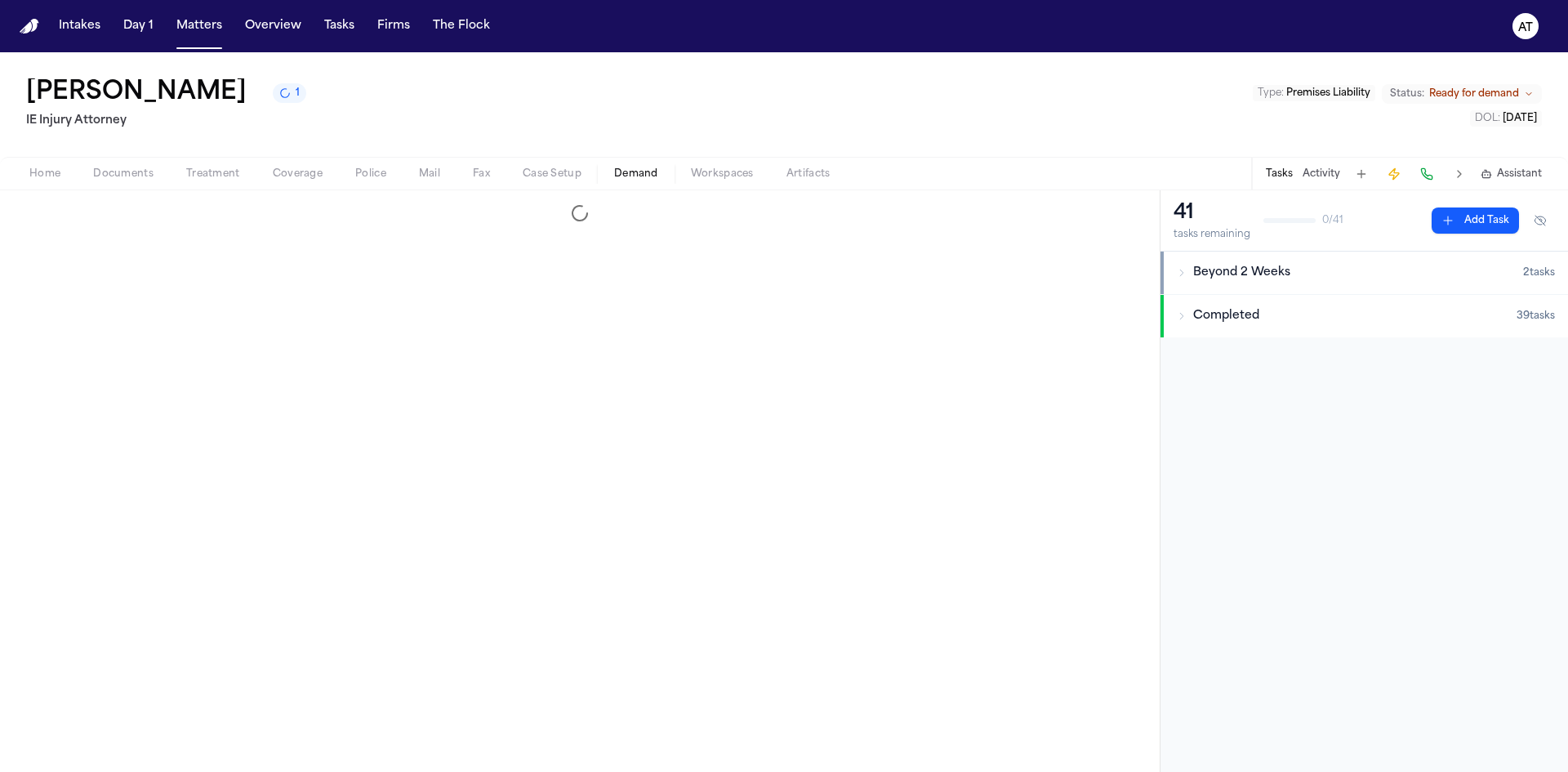
click at [646, 173] on span "Demand" at bounding box center [636, 174] width 44 height 14
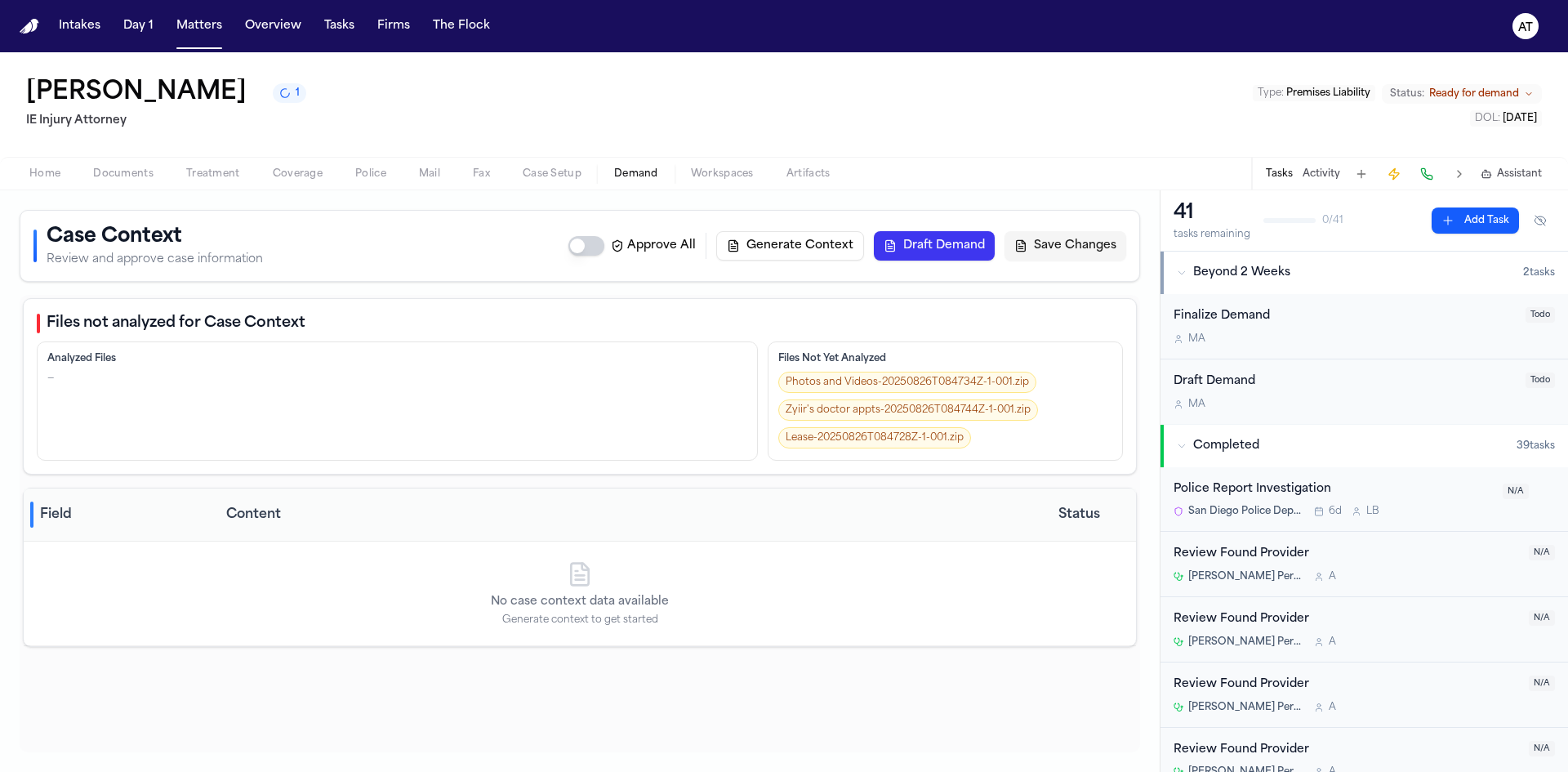
click at [540, 153] on div "[PERSON_NAME] 1 IE Injury Attorney Type : Premises Liability Status: Ready for …" at bounding box center [784, 104] width 1568 height 104
drag, startPoint x: 544, startPoint y: 164, endPoint x: 552, endPoint y: 153, distance: 13.6
click at [545, 164] on button "Case Setup" at bounding box center [552, 174] width 92 height 19
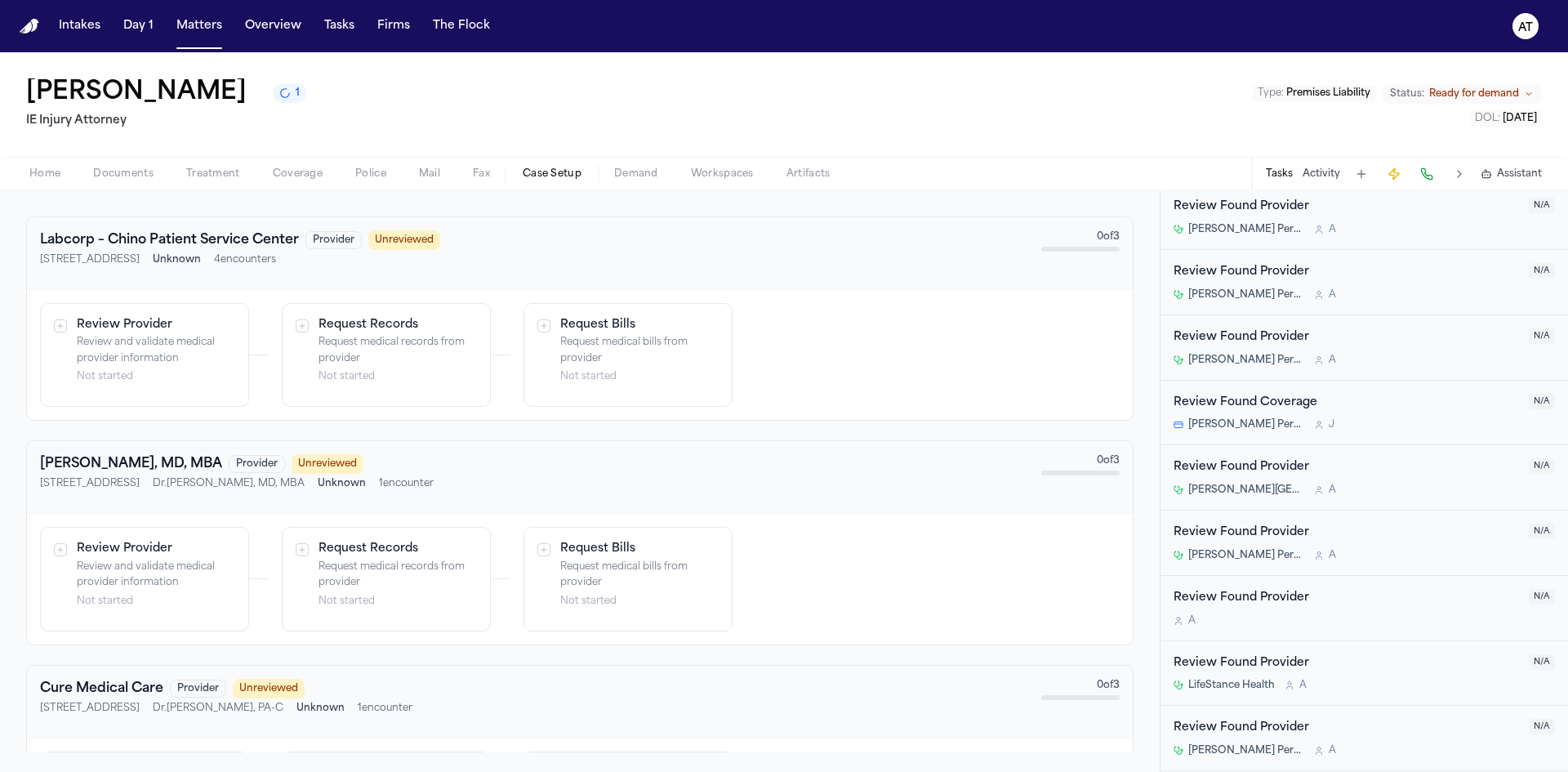
scroll to position [1960, 0]
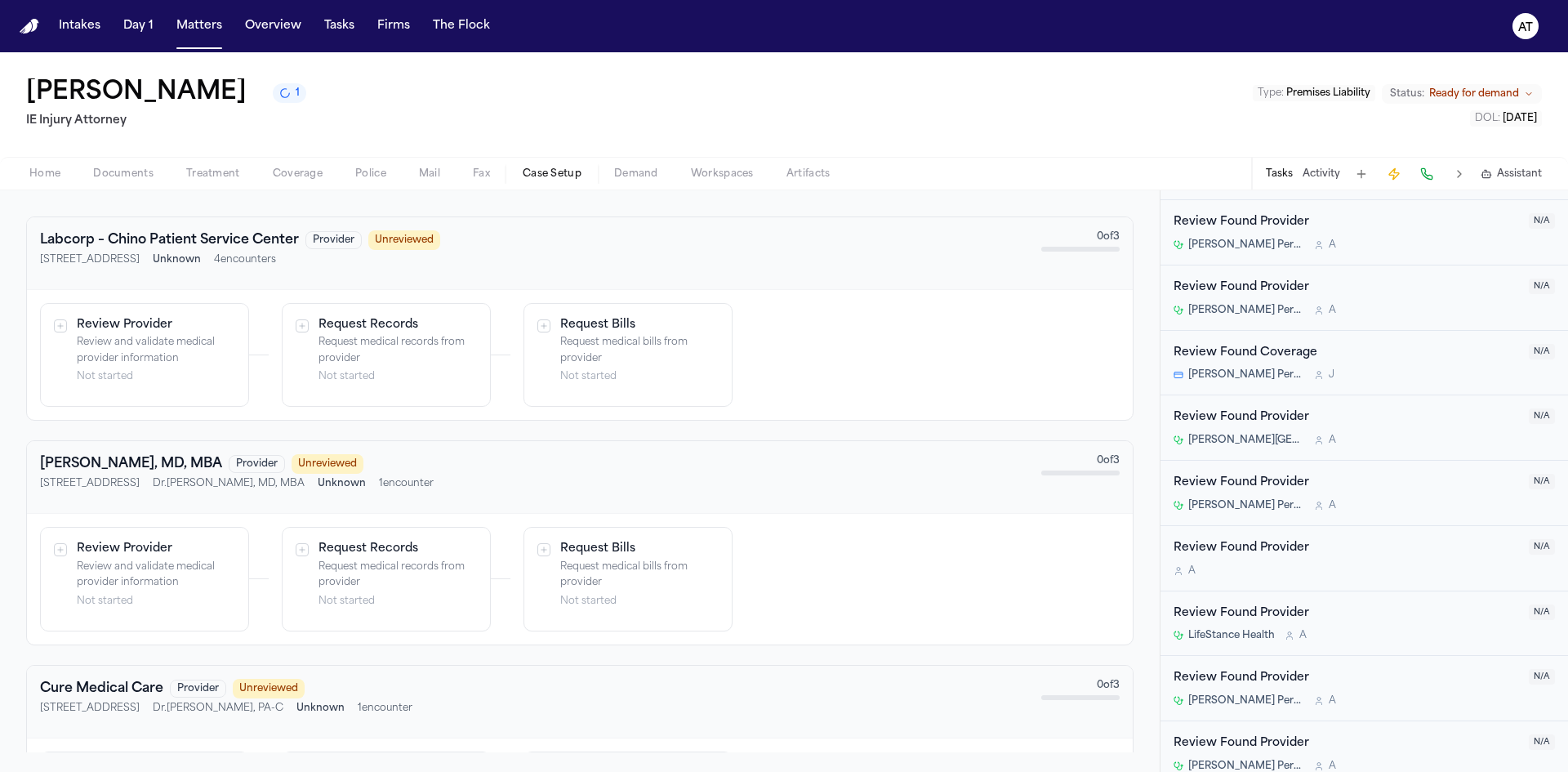
click at [123, 184] on div "Home Documents Treatment Coverage Police Mail Fax Case Setup Demand Workspaces …" at bounding box center [784, 173] width 1568 height 33
click at [120, 175] on span "Documents" at bounding box center [123, 174] width 61 height 14
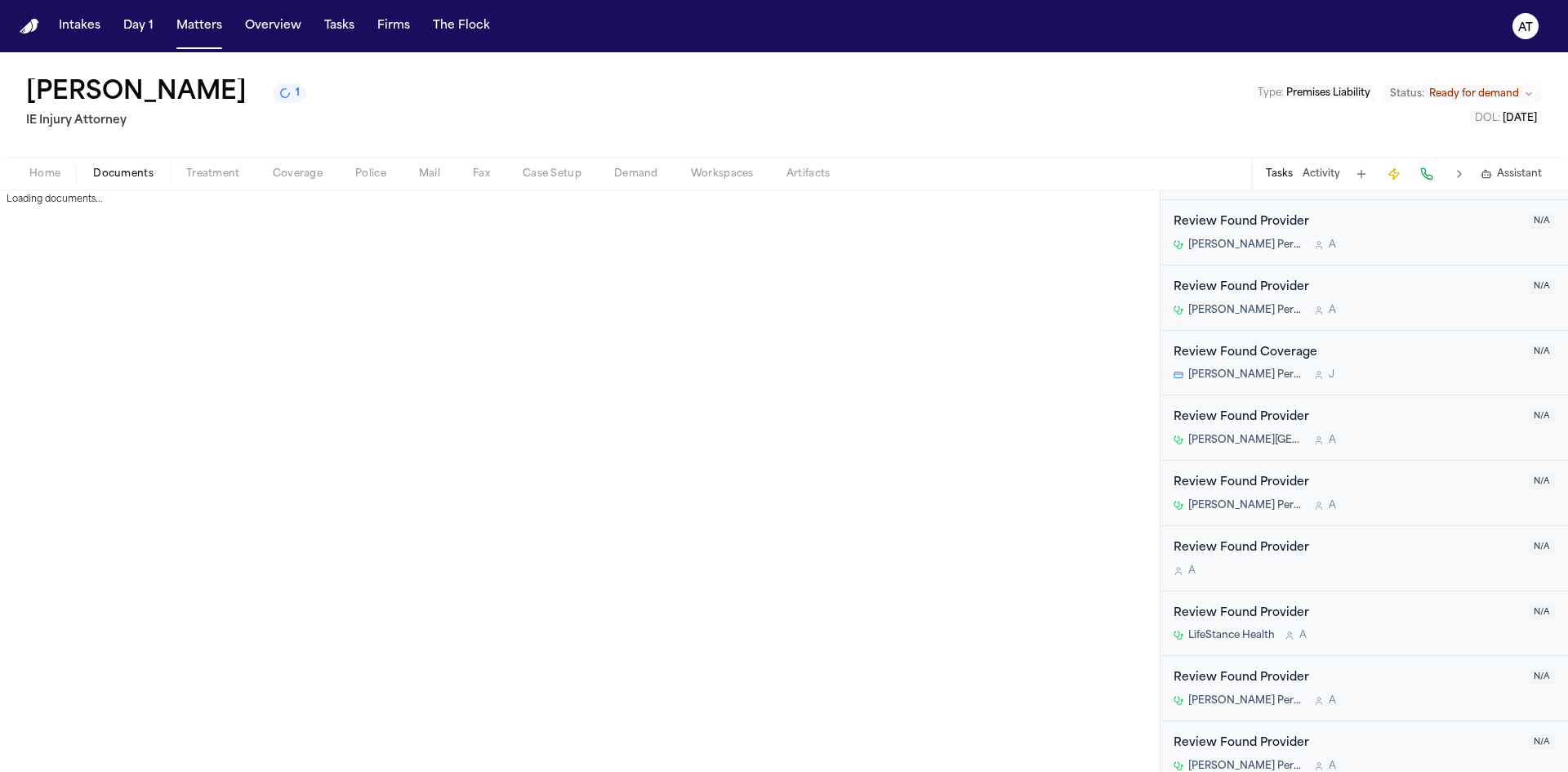
click at [49, 178] on span "Home" at bounding box center [44, 174] width 31 height 14
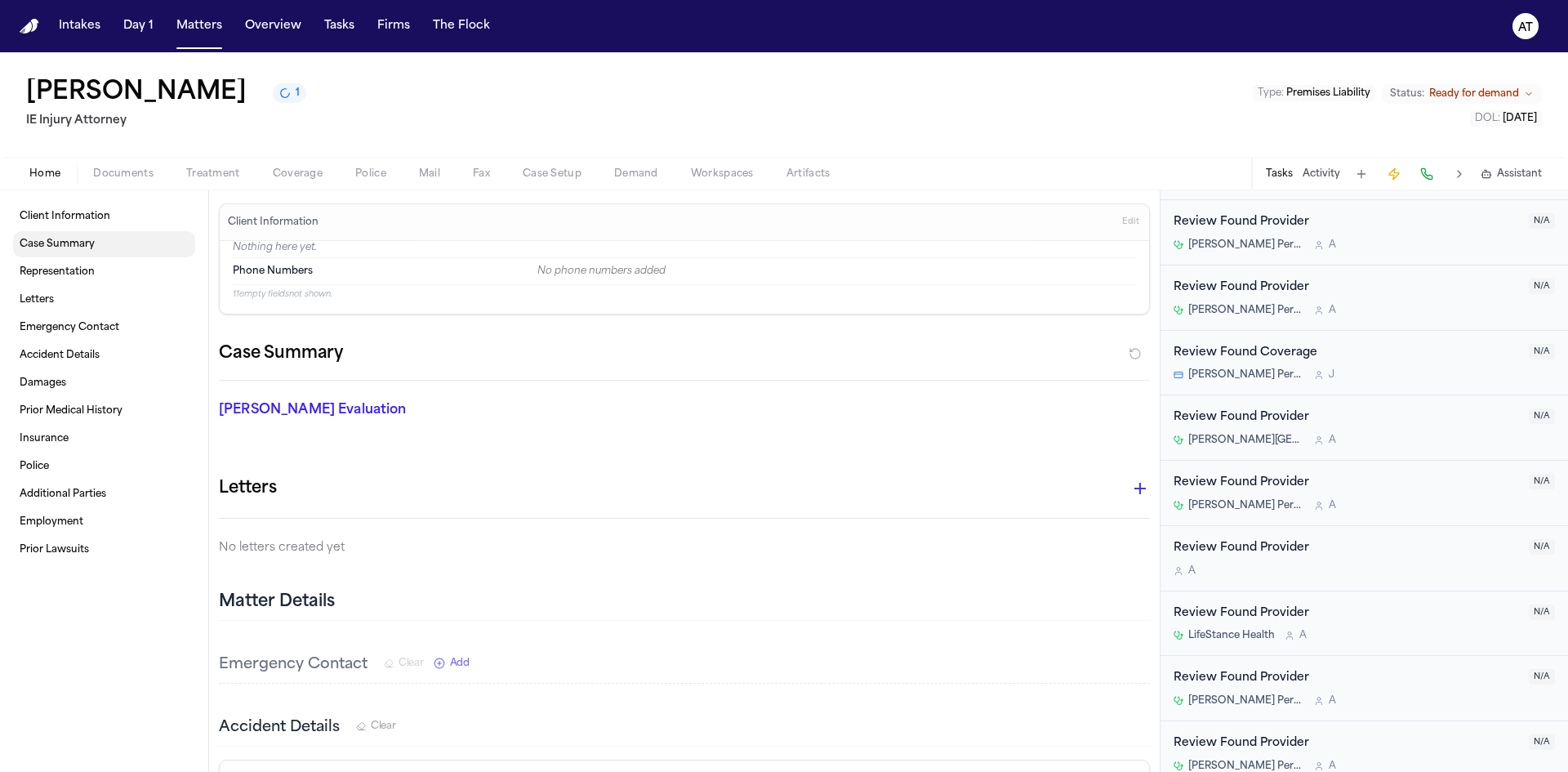
click at [77, 257] on link "Case Summary" at bounding box center [104, 243] width 182 height 26
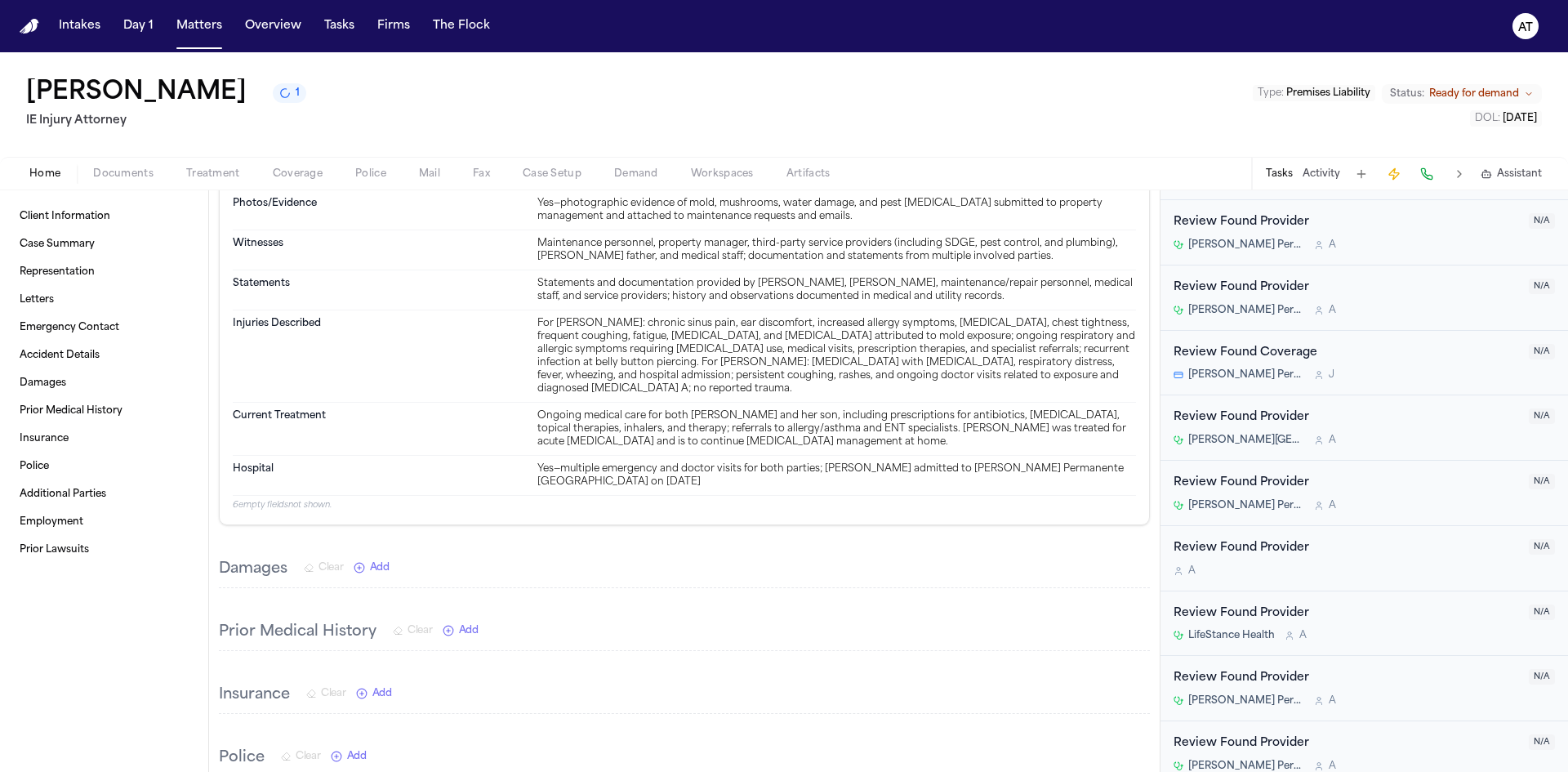
scroll to position [703, 0]
click at [194, 18] on button "Matters" at bounding box center [199, 26] width 59 height 29
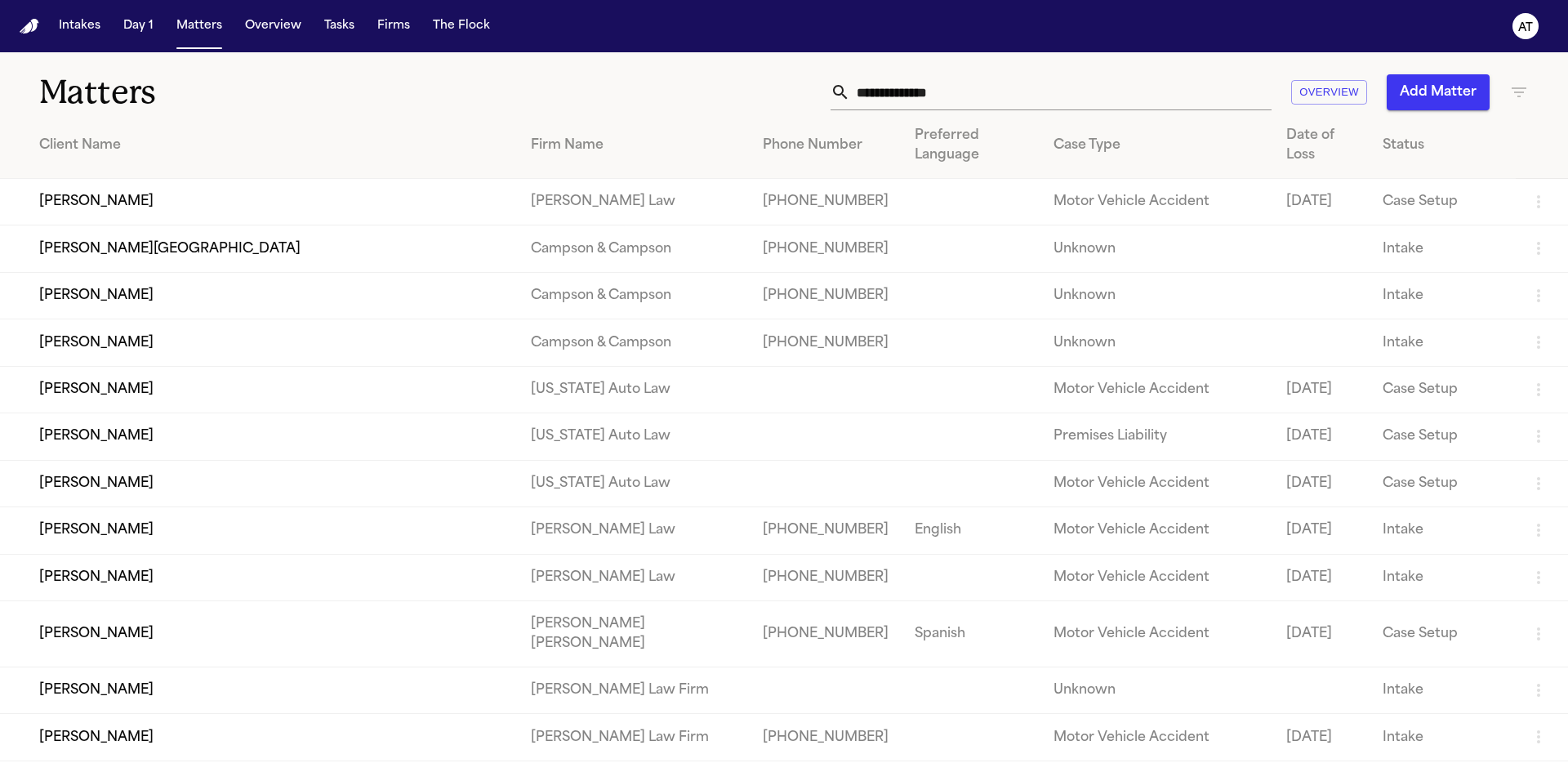
click at [925, 83] on input "text" at bounding box center [1060, 92] width 422 height 36
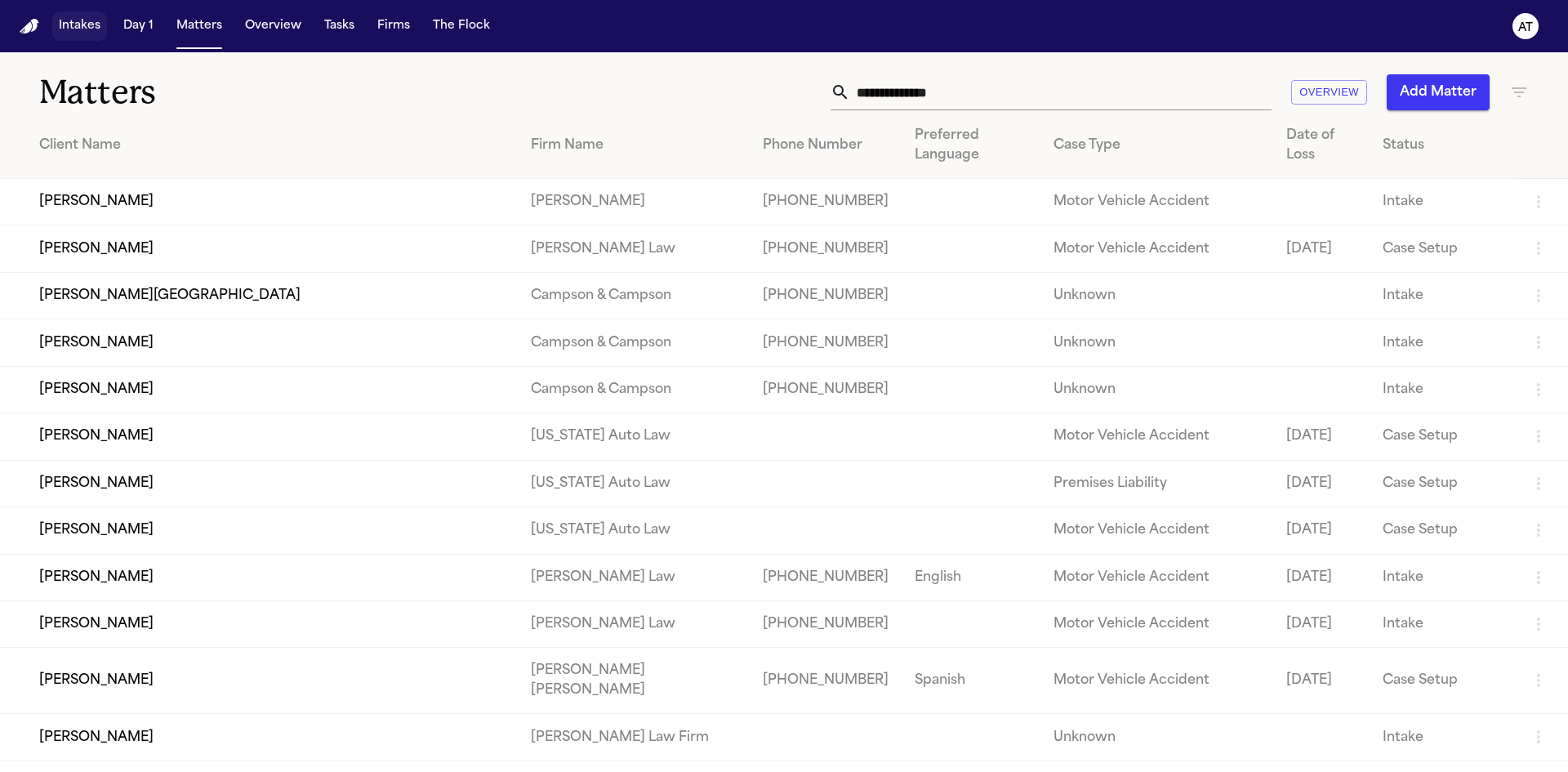
click at [82, 15] on button "Intakes" at bounding box center [79, 26] width 55 height 29
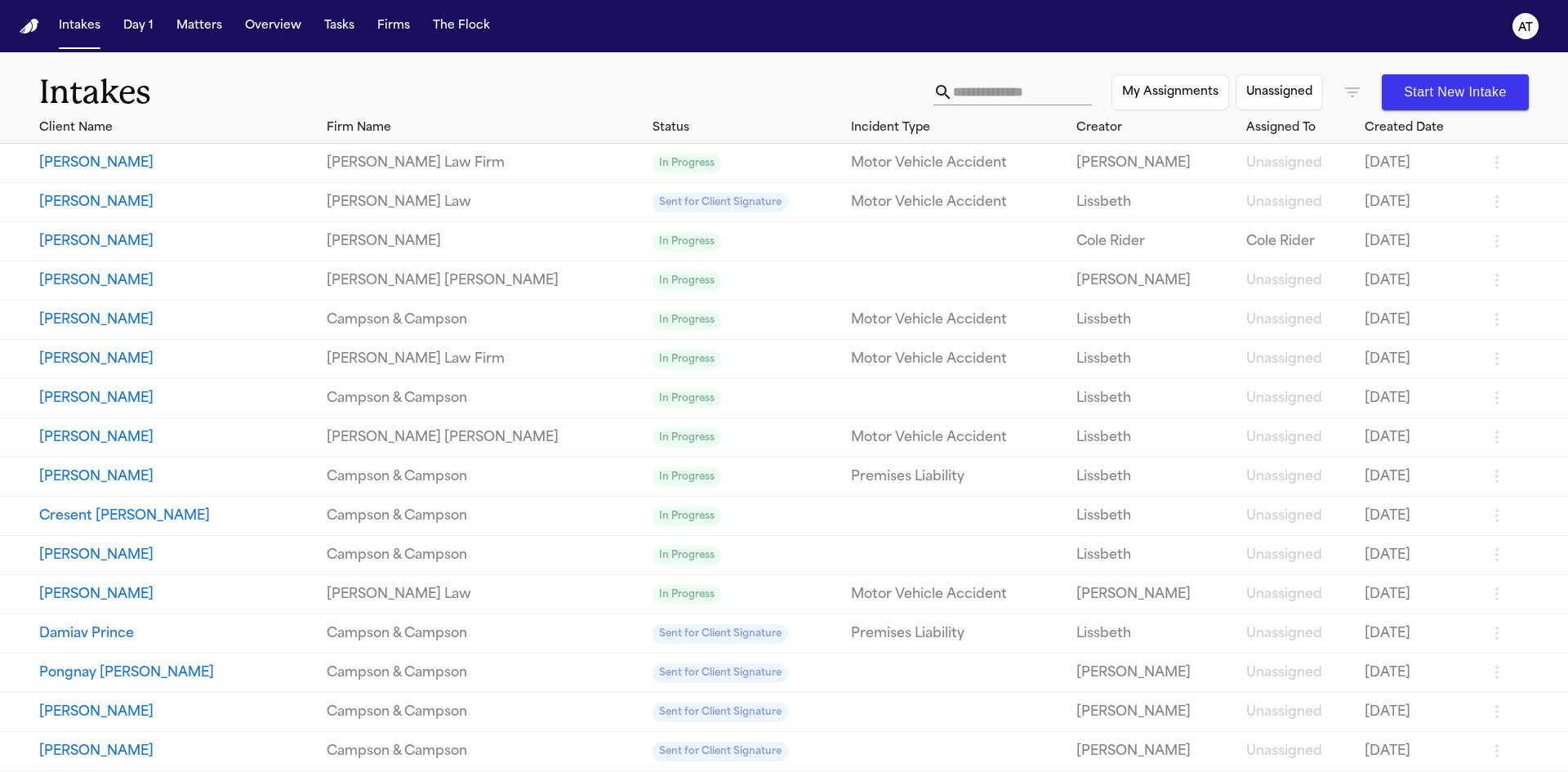
click at [42, 199] on button "[PERSON_NAME]" at bounding box center [177, 203] width 274 height 19
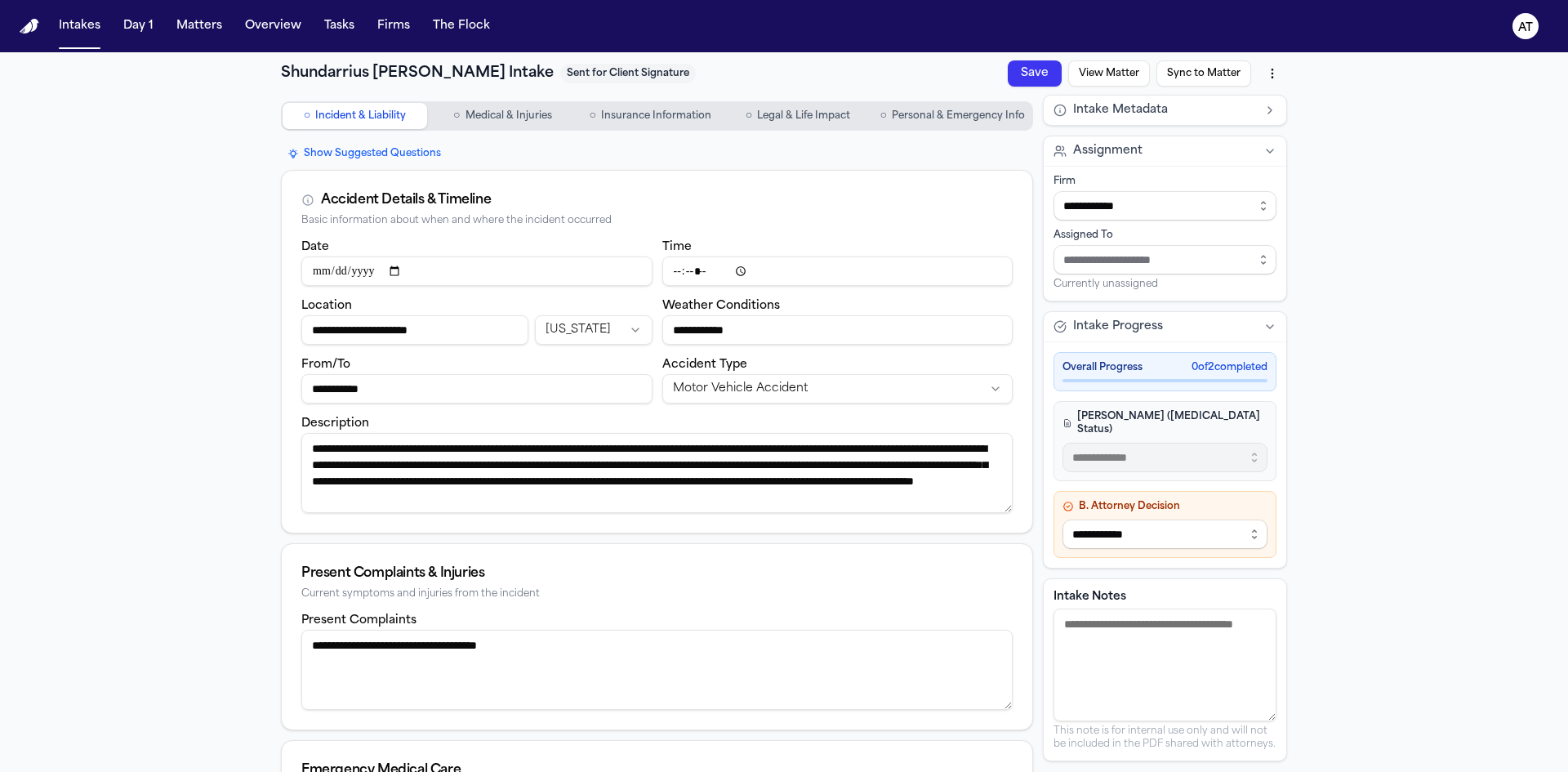
click at [926, 111] on span "Personal & Emergency Info" at bounding box center [958, 116] width 133 height 14
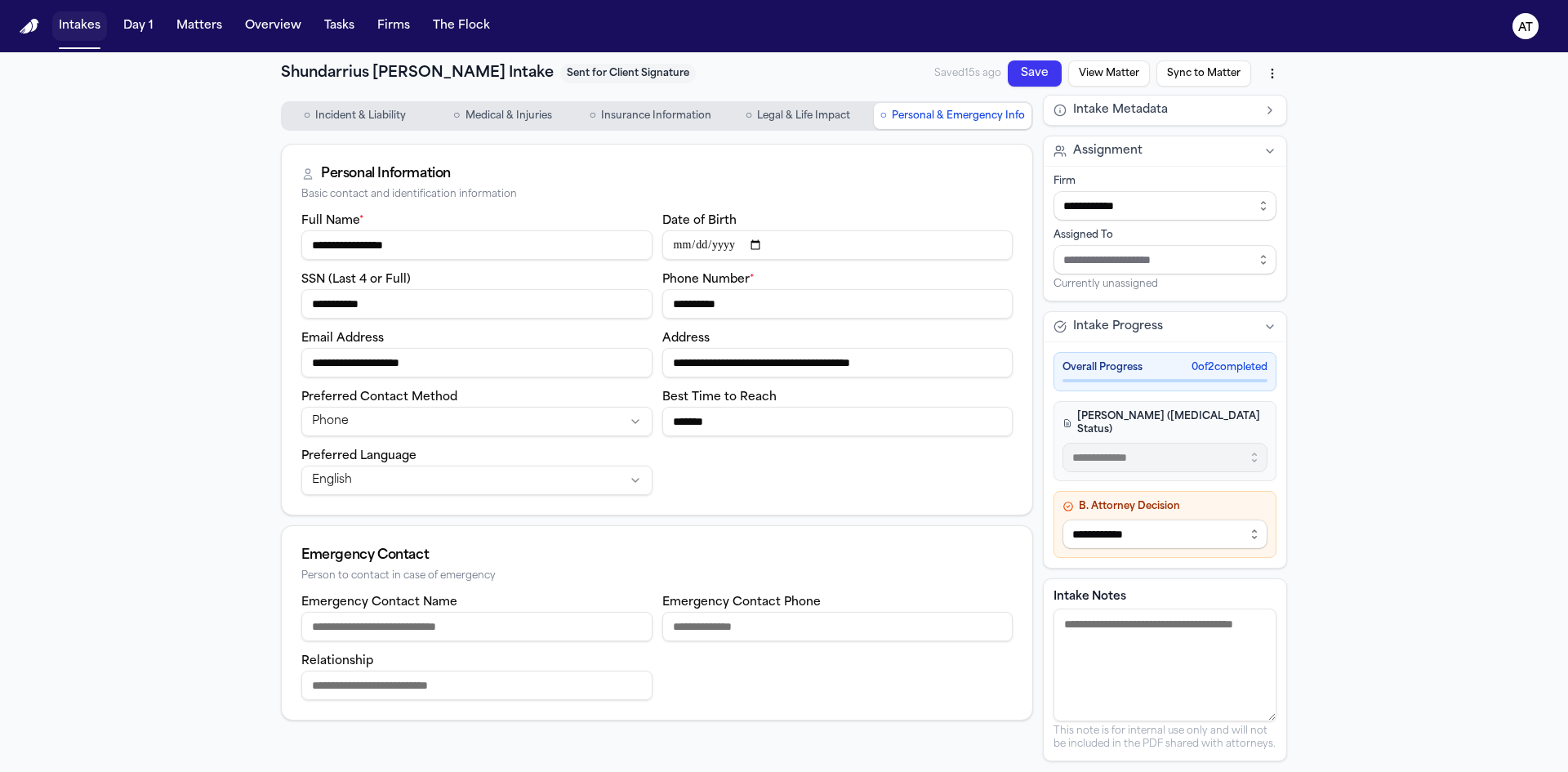
click at [65, 25] on button "Intakes" at bounding box center [79, 26] width 55 height 29
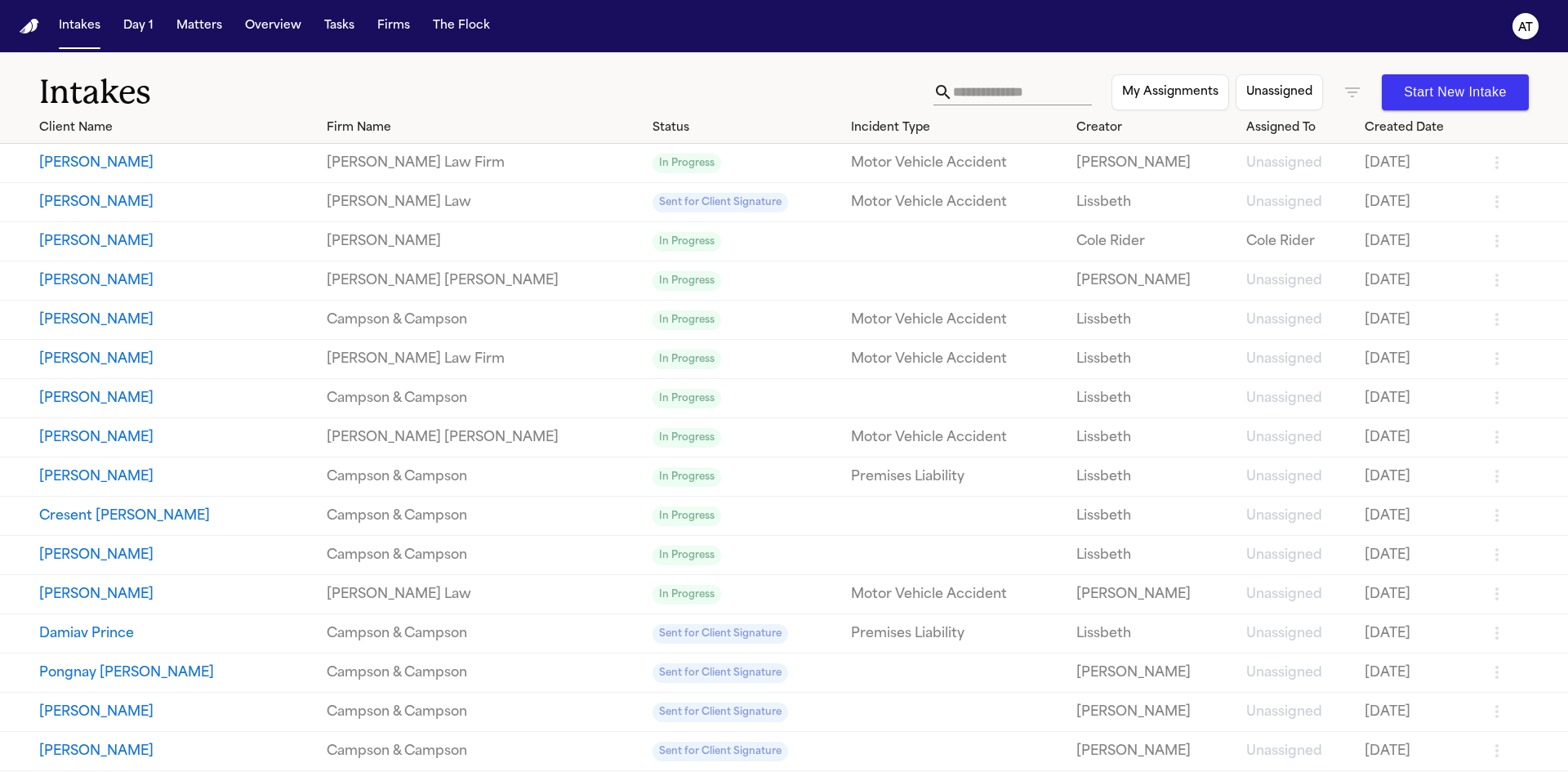
click at [93, 363] on button "[PERSON_NAME]" at bounding box center [177, 359] width 274 height 19
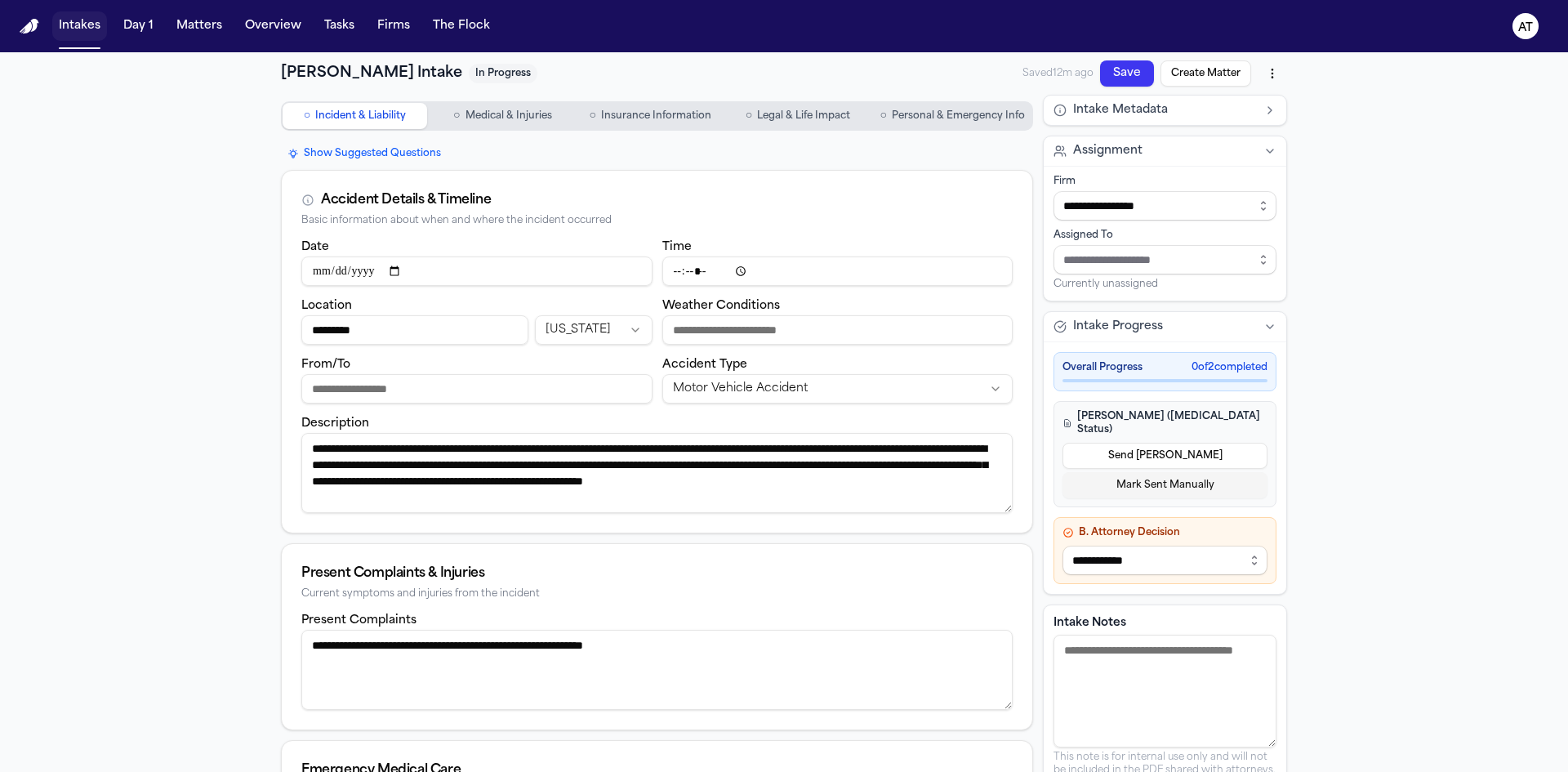
click at [65, 28] on button "Intakes" at bounding box center [79, 26] width 55 height 29
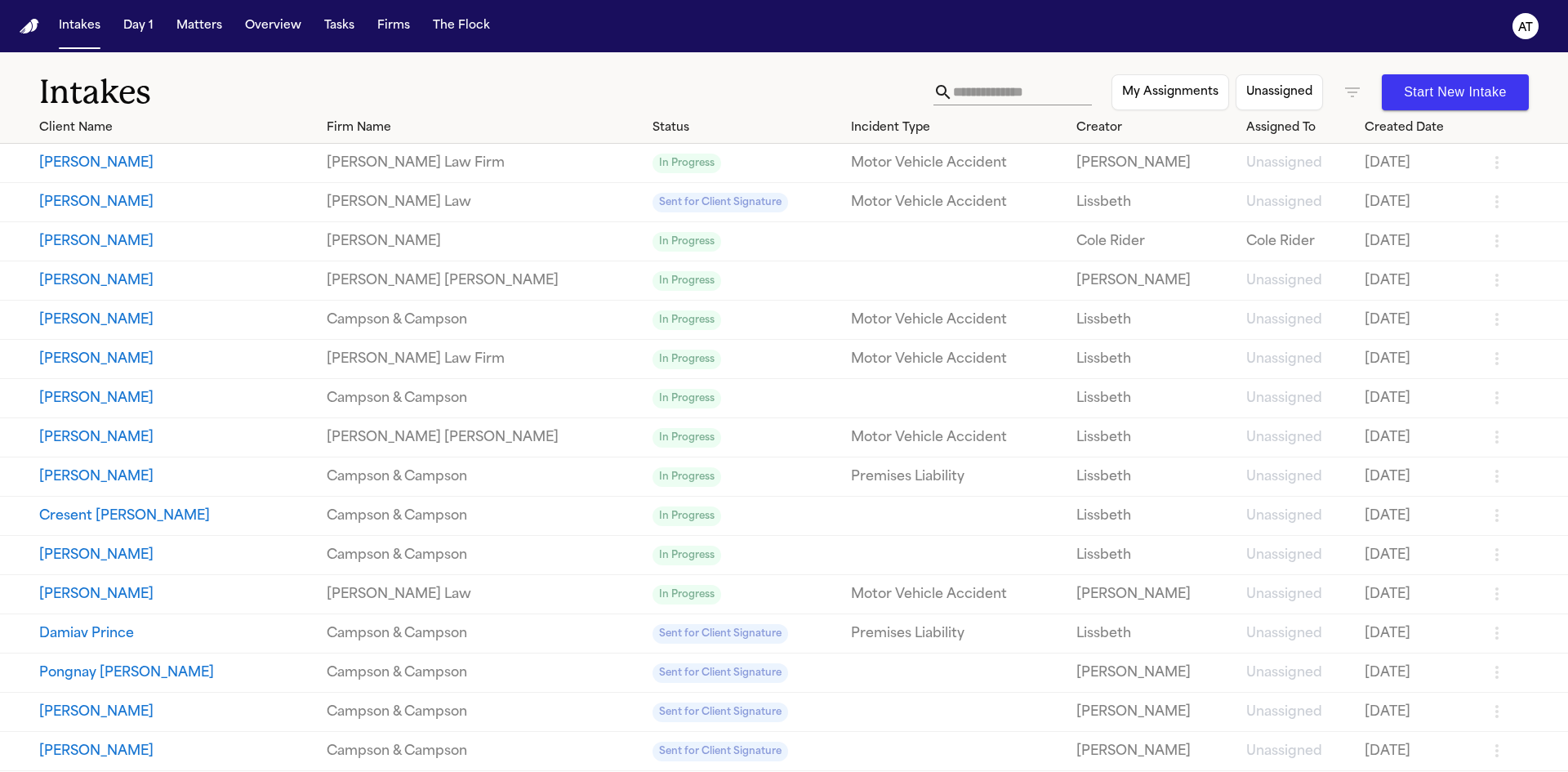
click at [94, 169] on button "[PERSON_NAME]" at bounding box center [177, 163] width 274 height 19
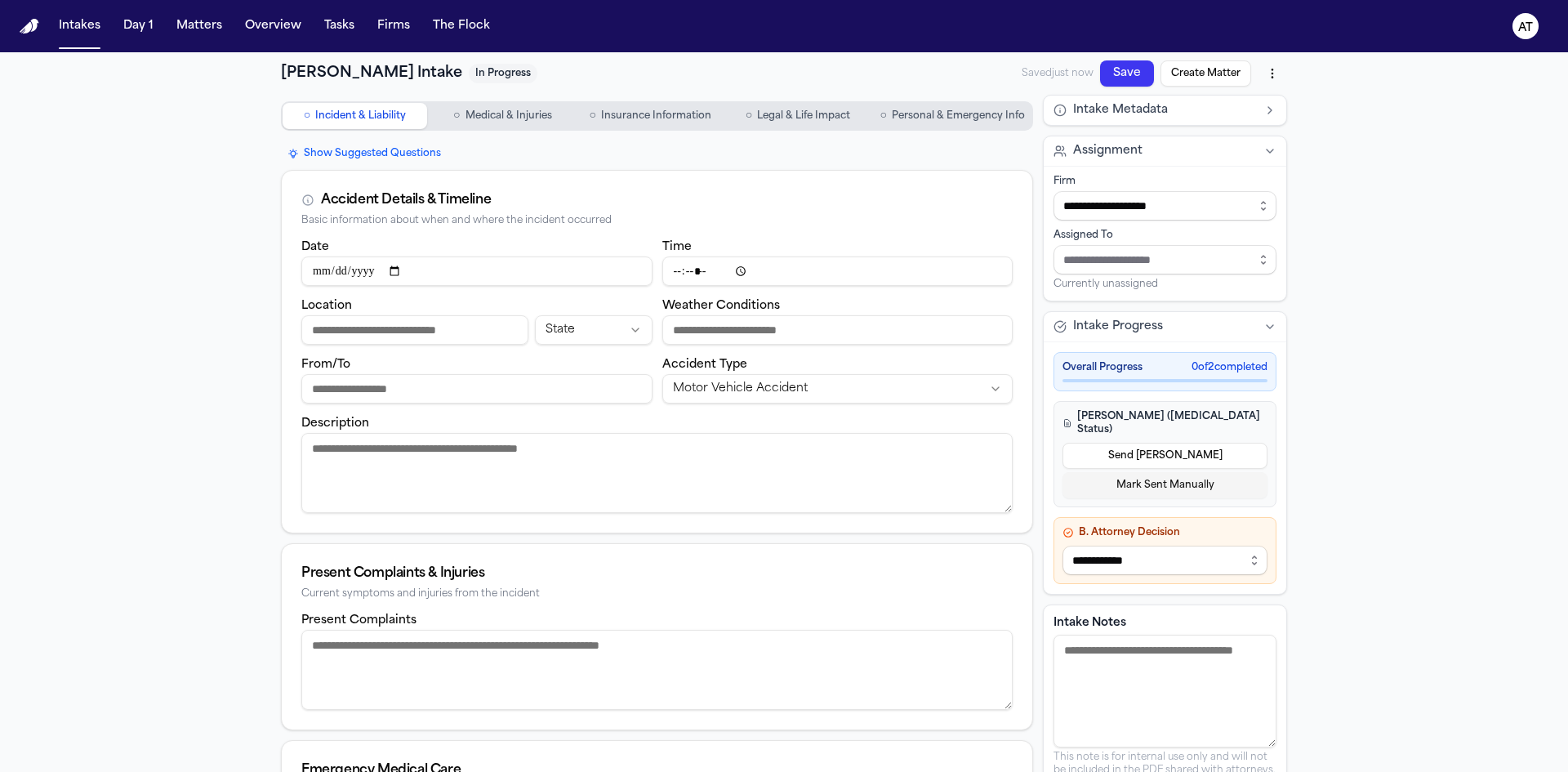
click at [957, 113] on span "Personal & Emergency Info" at bounding box center [958, 116] width 133 height 14
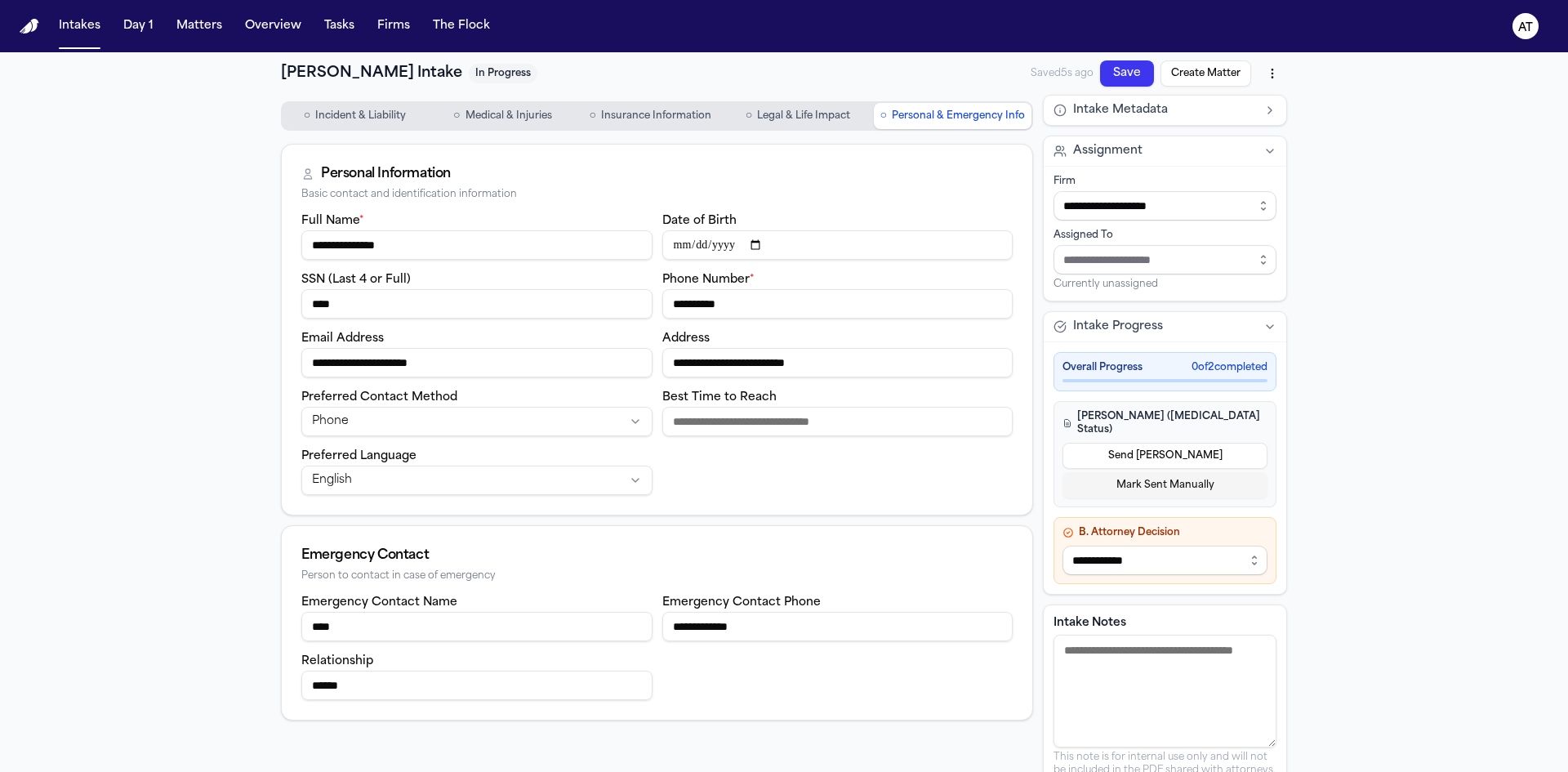
click at [527, 113] on span "Medical & Injuries" at bounding box center [509, 116] width 87 height 14
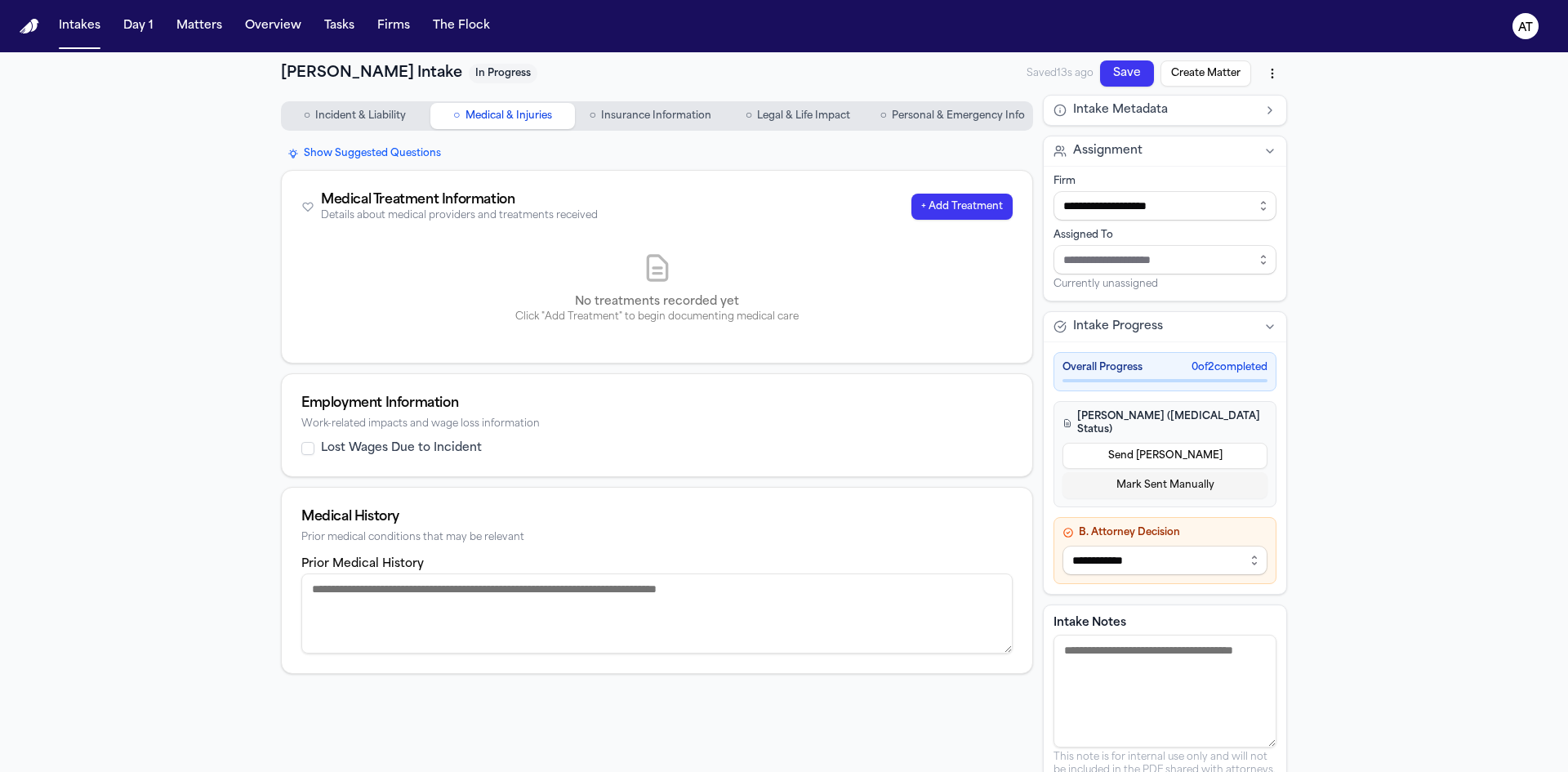
click at [333, 116] on span "Incident & Liability" at bounding box center [361, 116] width 91 height 14
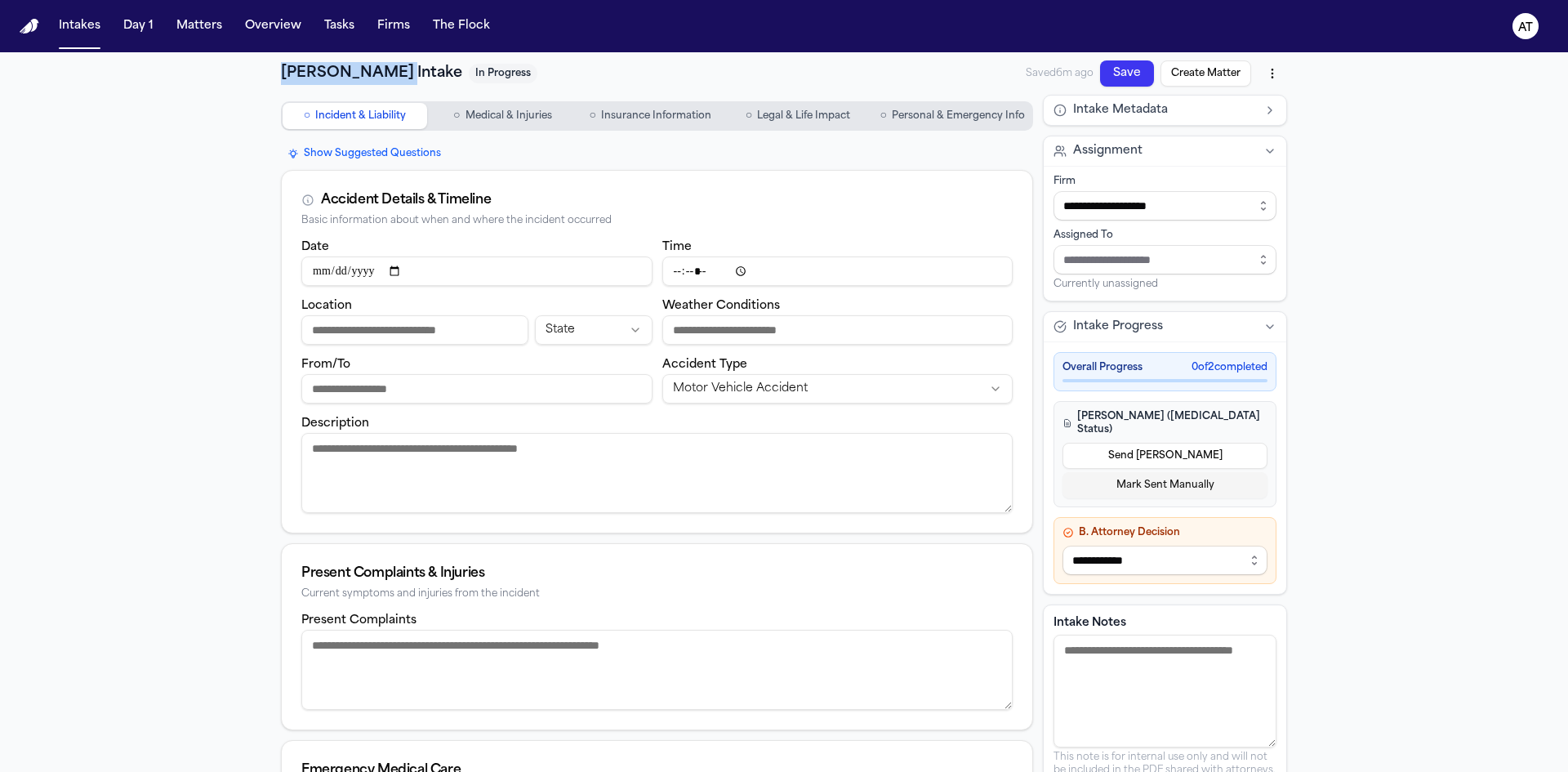
drag, startPoint x: 393, startPoint y: 69, endPoint x: 270, endPoint y: 75, distance: 123.1
click at [270, 75] on div "**********" at bounding box center [784, 614] width 1045 height 1123
copy h1 "[PERSON_NAME]"
click at [334, 449] on textarea "Description" at bounding box center [656, 472] width 711 height 80
paste textarea "**********"
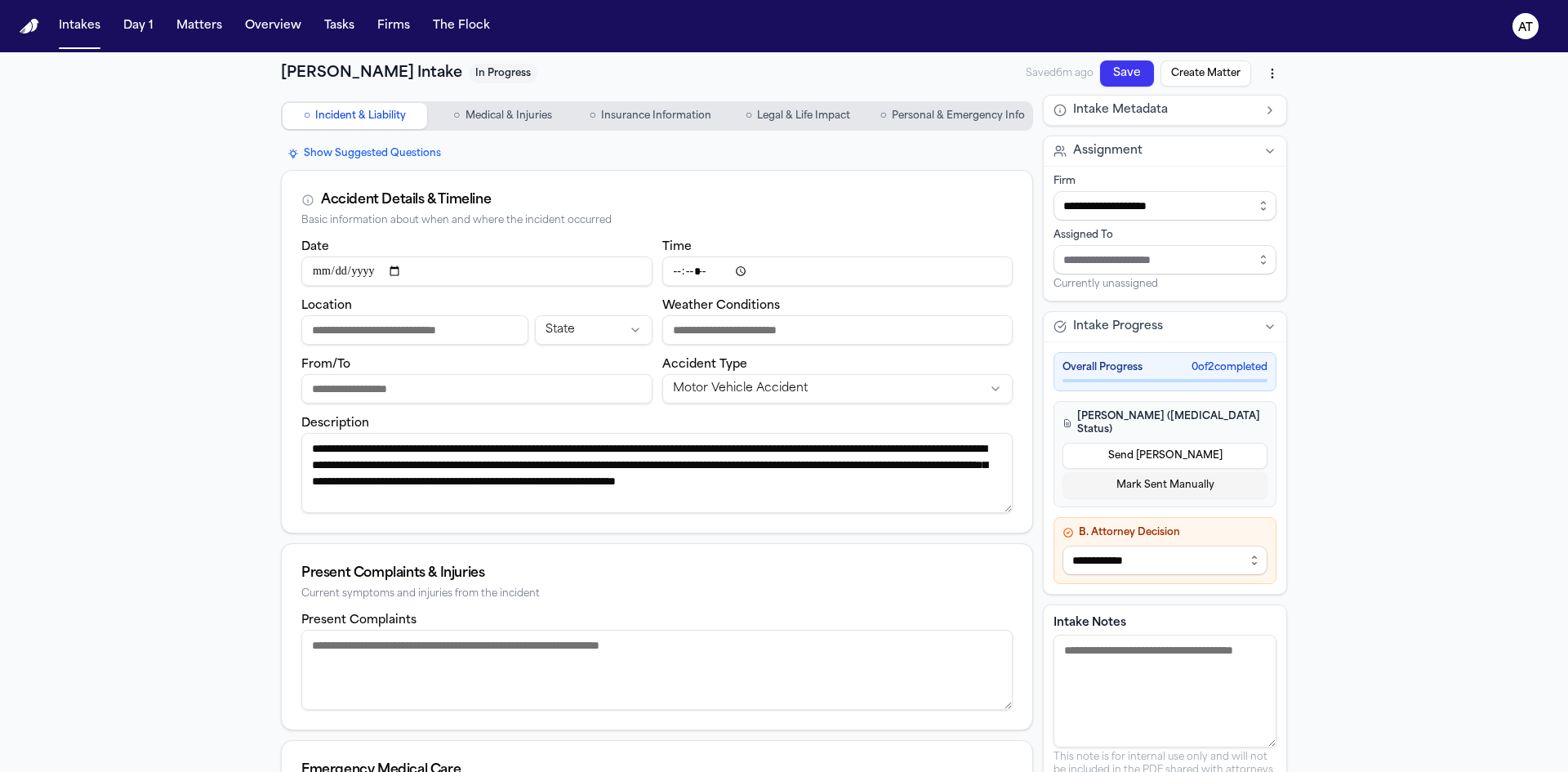
type textarea "**********"
click at [406, 396] on input "From/To" at bounding box center [477, 389] width 351 height 29
type input "****"
click at [404, 396] on input "From/To" at bounding box center [477, 389] width 351 height 29
type input "*******"
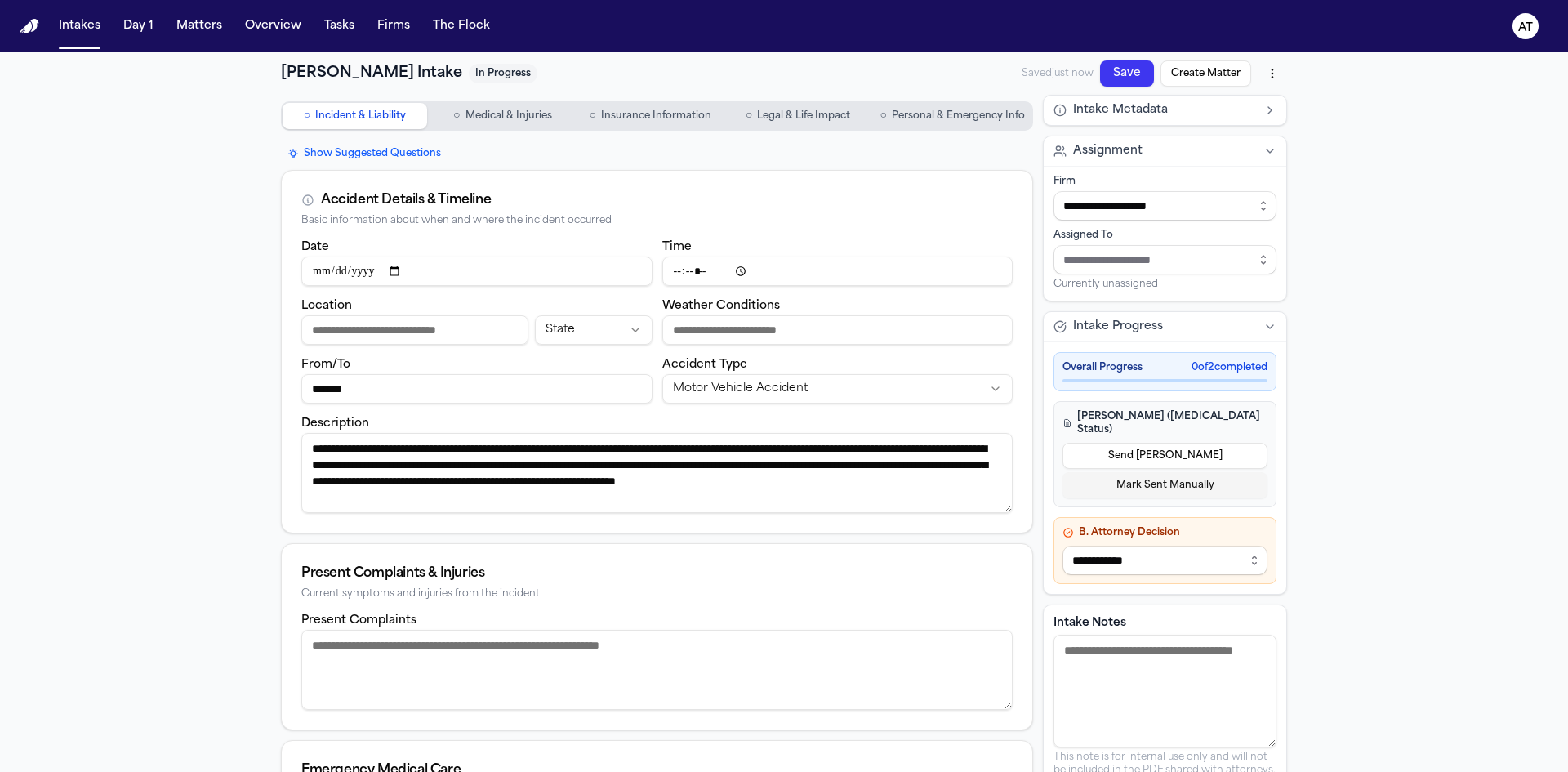
click at [305, 443] on textarea "**********" at bounding box center [656, 472] width 711 height 80
type textarea "**********"
click at [1102, 71] on button "Save" at bounding box center [1127, 73] width 54 height 26
click at [513, 124] on button "○ Medical & Injuries" at bounding box center [503, 116] width 145 height 26
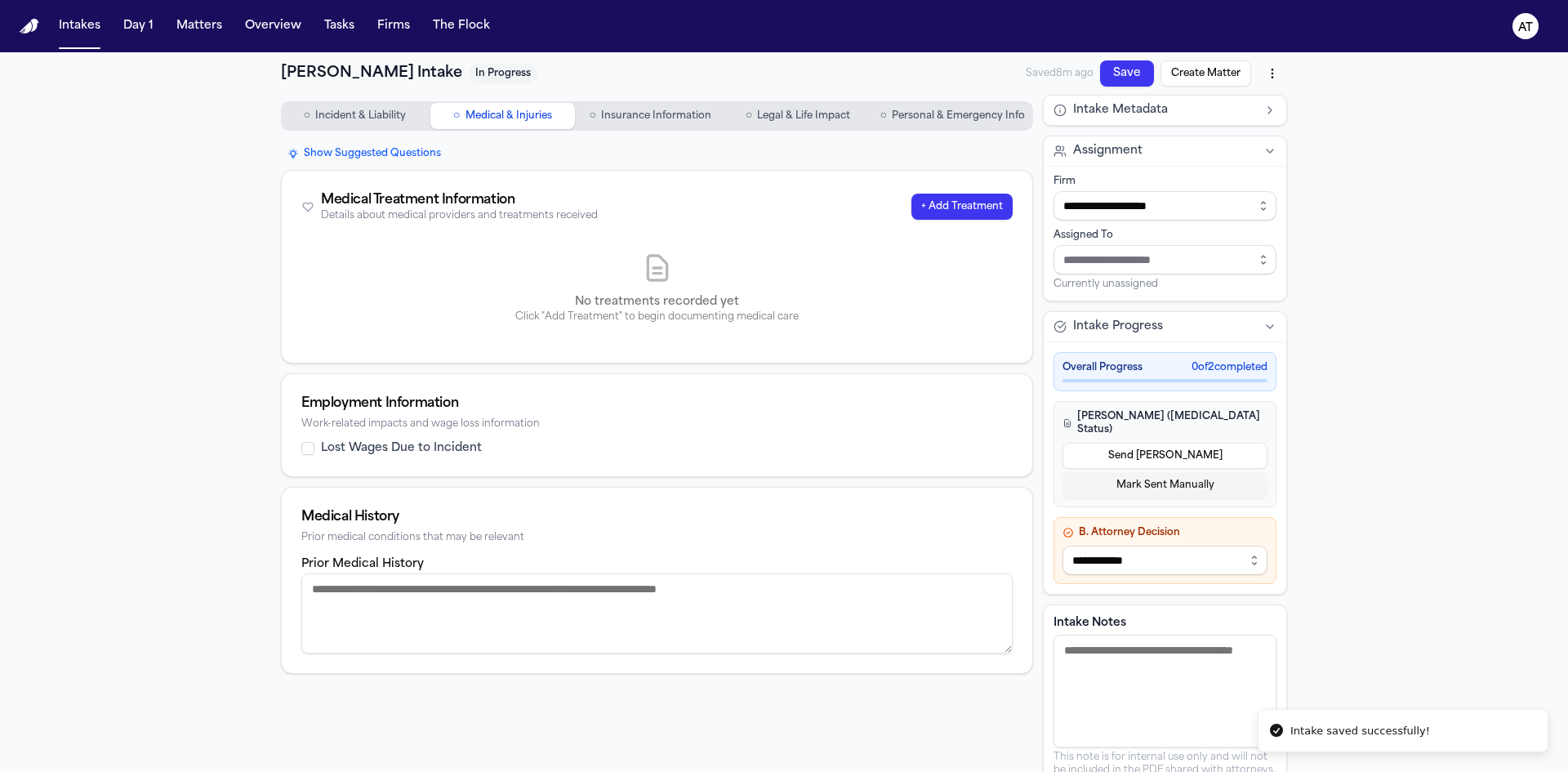
click at [653, 114] on span "Insurance Information" at bounding box center [656, 116] width 110 height 14
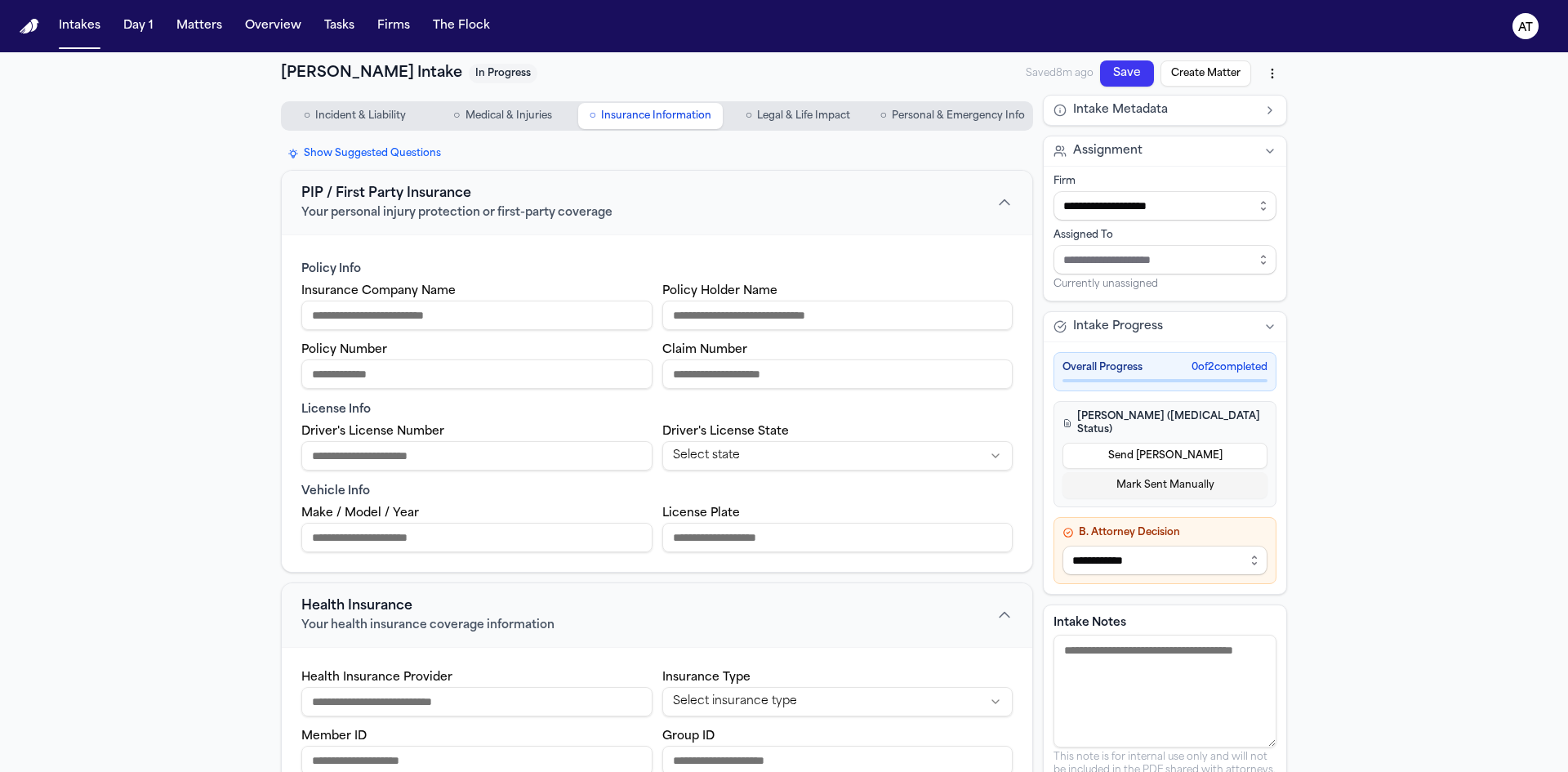
click at [416, 316] on input "Insurance Company Name" at bounding box center [477, 315] width 351 height 29
paste input "********"
type input "********"
click at [752, 314] on input "Policy Holder Name" at bounding box center [838, 315] width 351 height 29
click at [701, 313] on input "Policy Holder Name" at bounding box center [838, 315] width 351 height 29
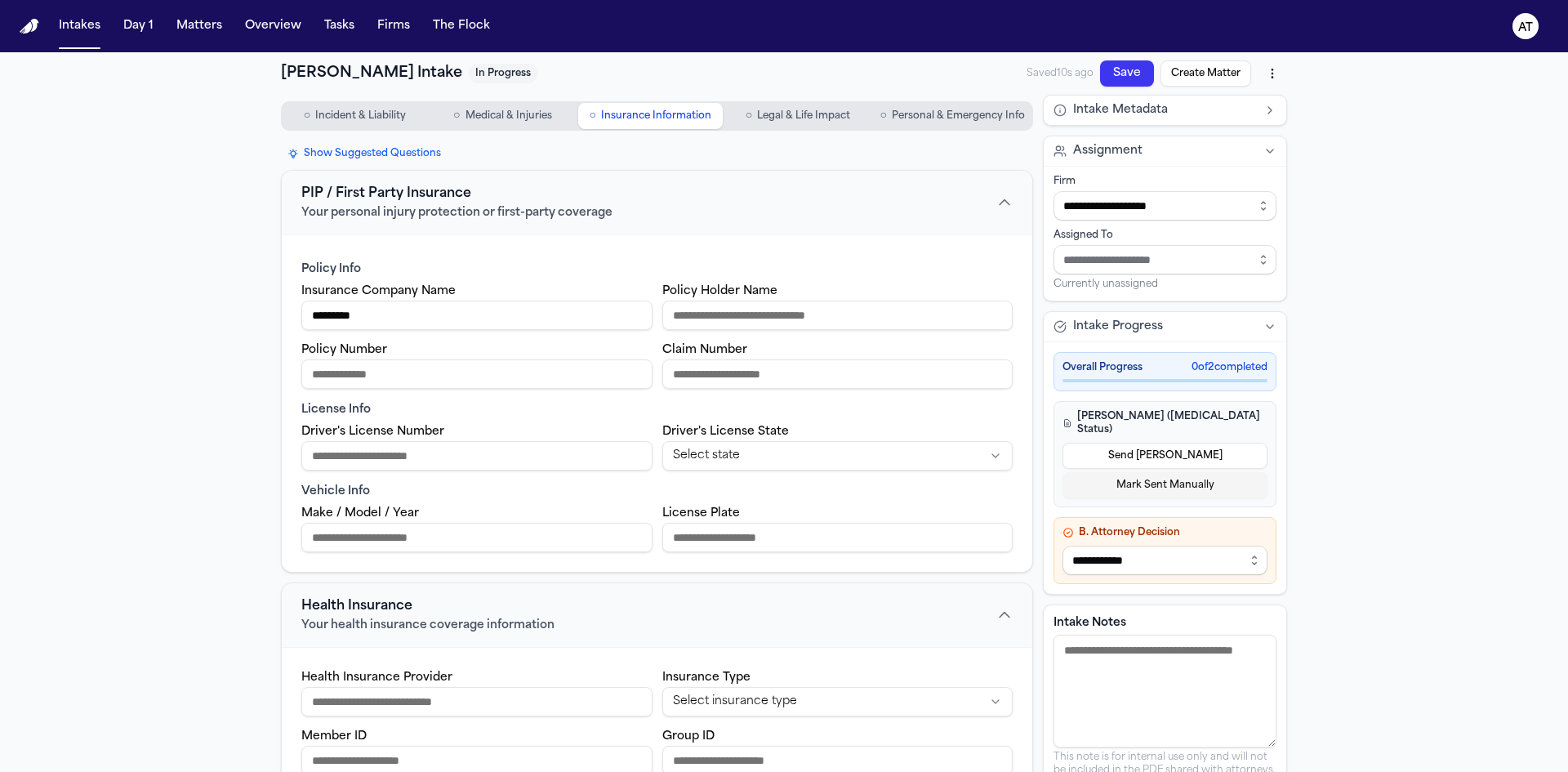
paste input "*****"
click at [729, 315] on input "*****" at bounding box center [838, 315] width 351 height 29
paste input "*********"
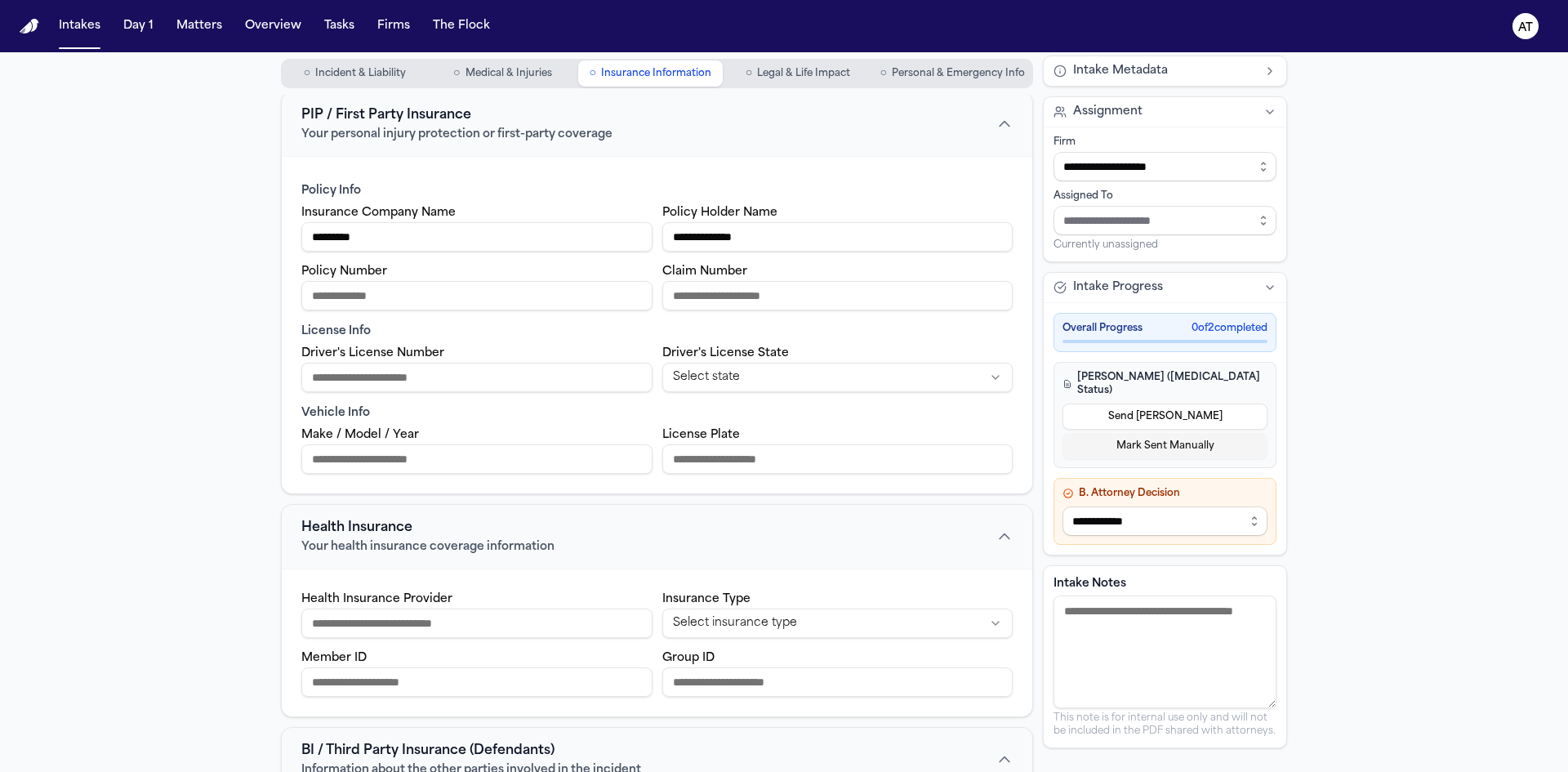
scroll to position [163, 0]
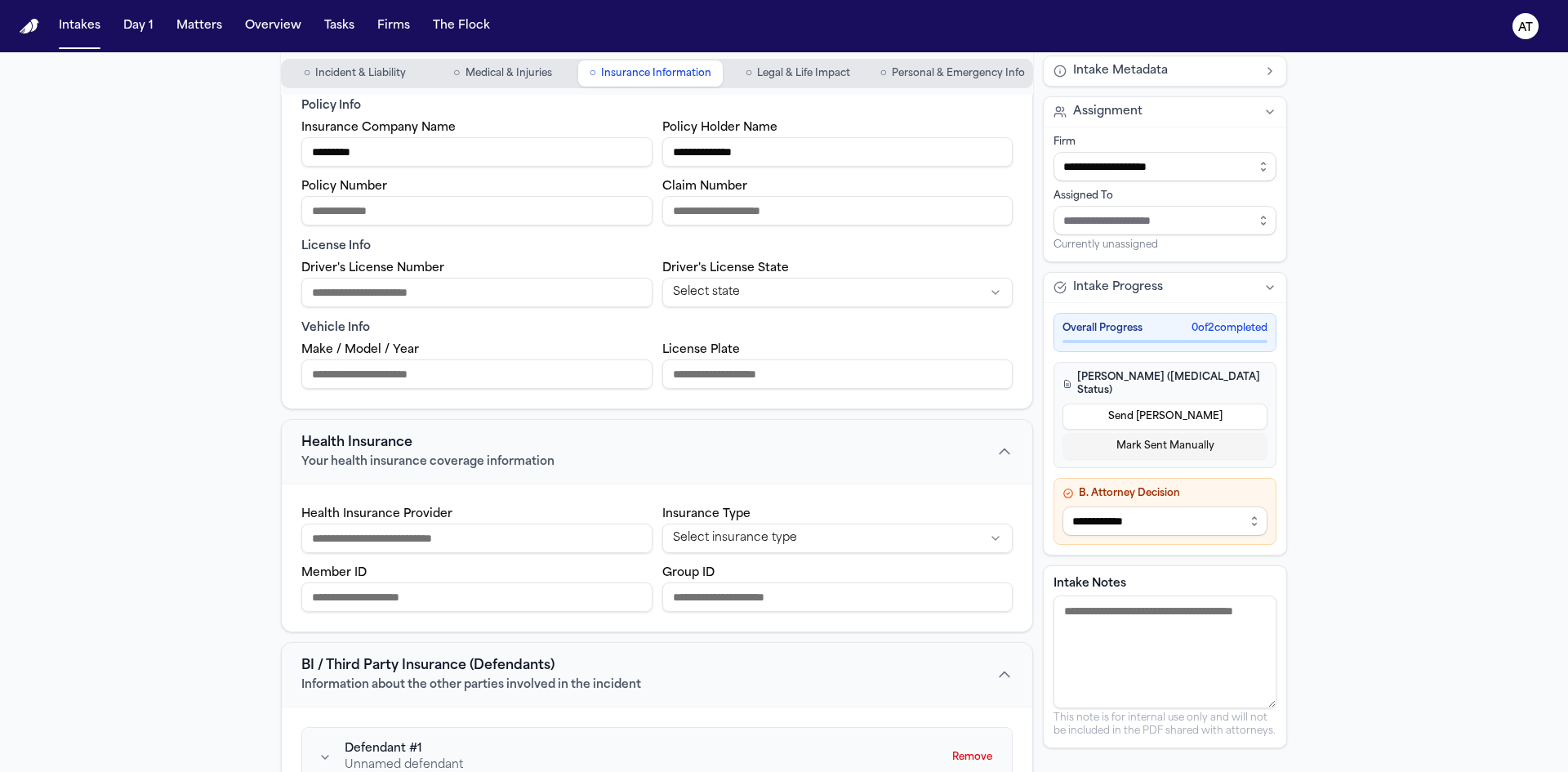
type input "**********"
click at [418, 300] on input "Driver's License Number" at bounding box center [477, 292] width 351 height 29
click at [411, 385] on input "Make / Model / Year" at bounding box center [477, 373] width 351 height 29
paste input "**********"
type input "**********"
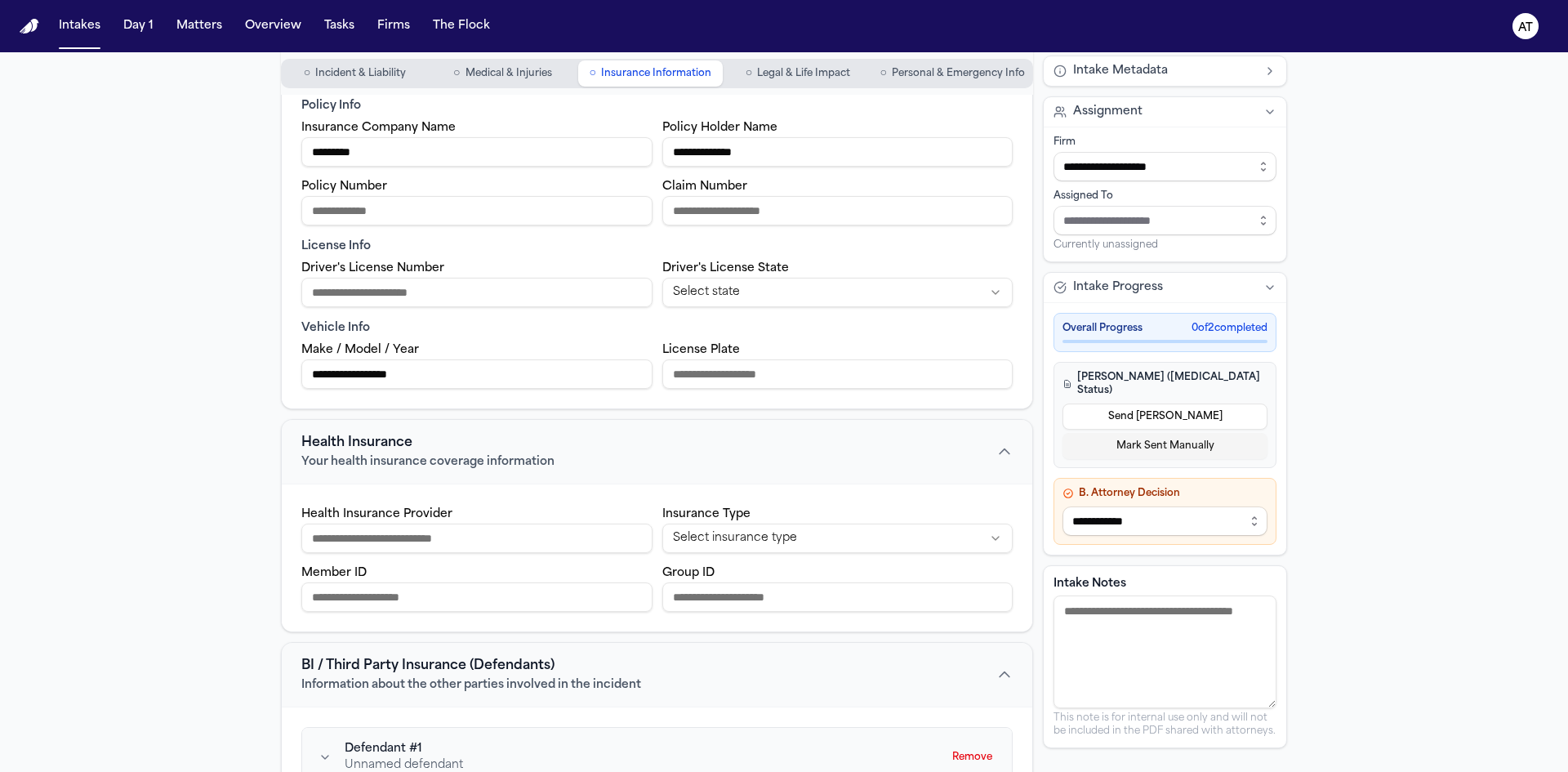
scroll to position [0, 0]
